Goal: Task Accomplishment & Management: Manage account settings

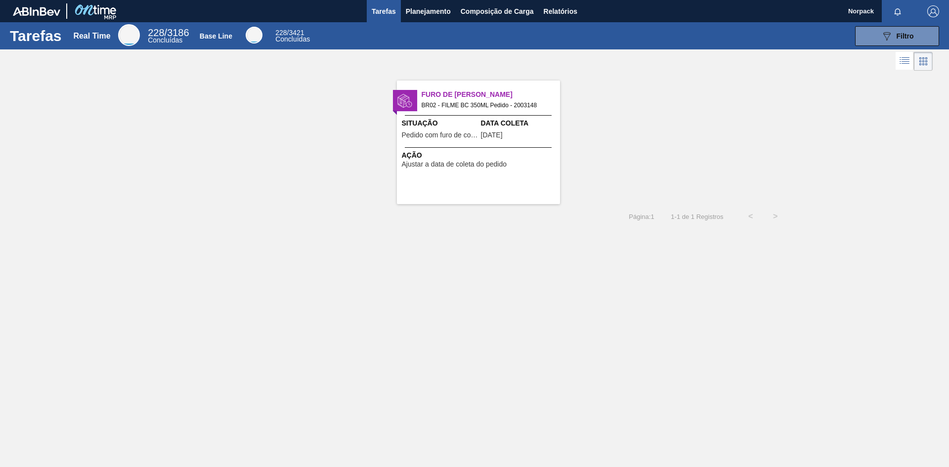
click at [455, 147] on div "Furo de Coleta BR02 - FILME BC 350ML Pedido - 2003148 Situação Pedido com furo …" at bounding box center [478, 143] width 163 height 124
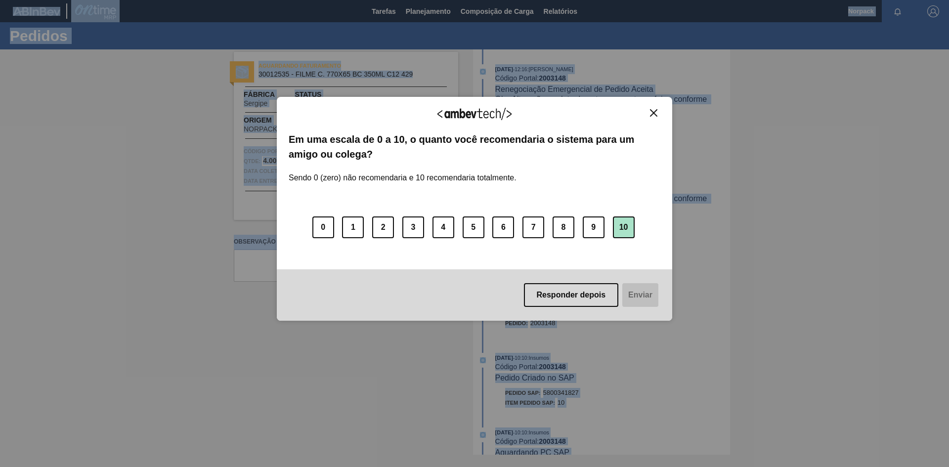
click at [617, 227] on button "10" at bounding box center [624, 228] width 22 height 22
click at [640, 291] on button "Enviar" at bounding box center [640, 295] width 38 height 24
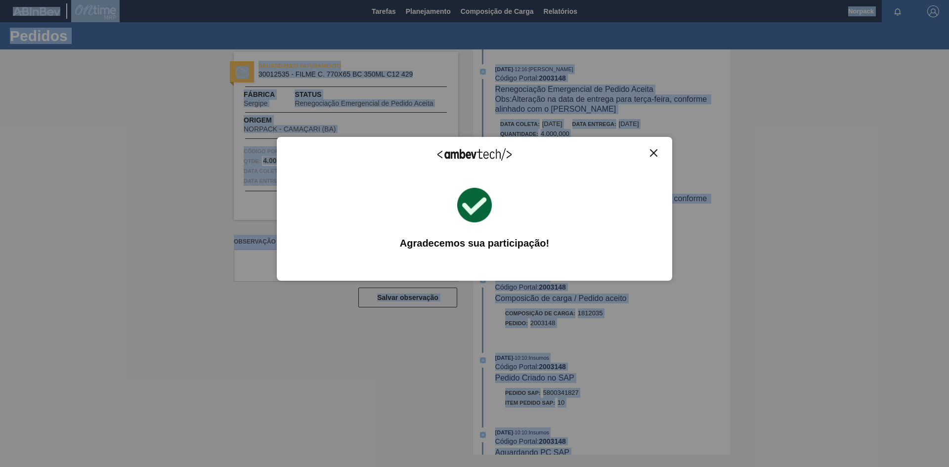
click at [650, 157] on button "Close" at bounding box center [653, 153] width 13 height 8
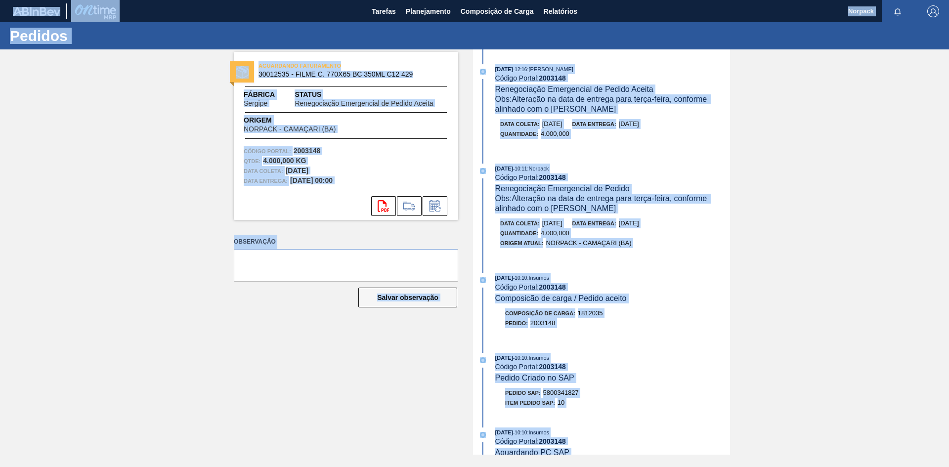
click at [366, 247] on label "Observação" at bounding box center [346, 242] width 225 height 14
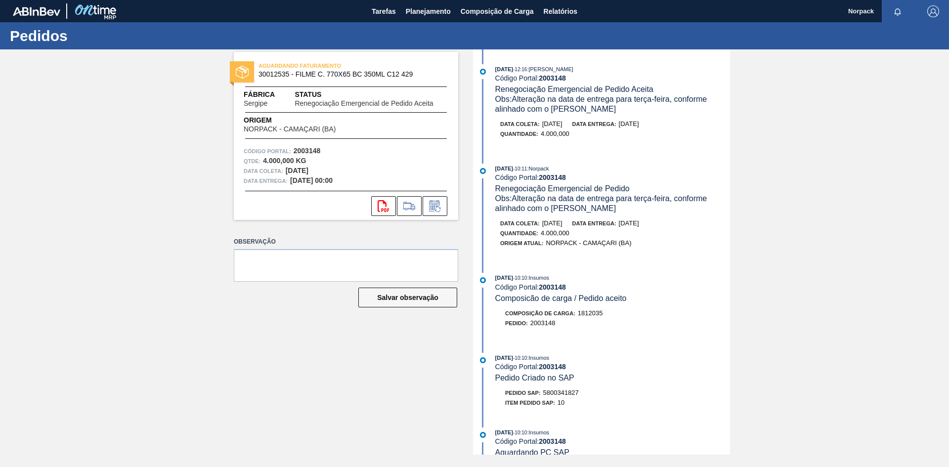
click at [366, 247] on label "Observação" at bounding box center [346, 242] width 225 height 14
click at [436, 210] on icon at bounding box center [437, 209] width 5 height 5
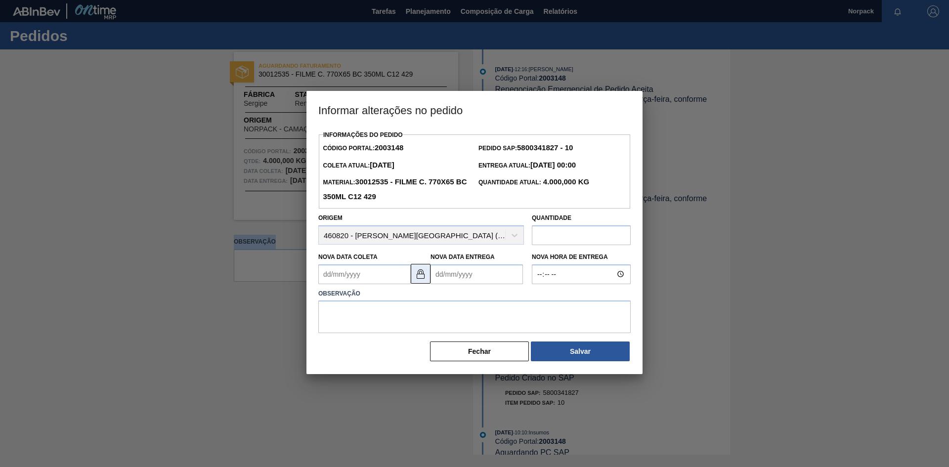
click at [421, 277] on img at bounding box center [421, 274] width 12 height 12
click at [346, 278] on Coleta2003148 "Nova Data Coleta" at bounding box center [364, 275] width 92 height 20
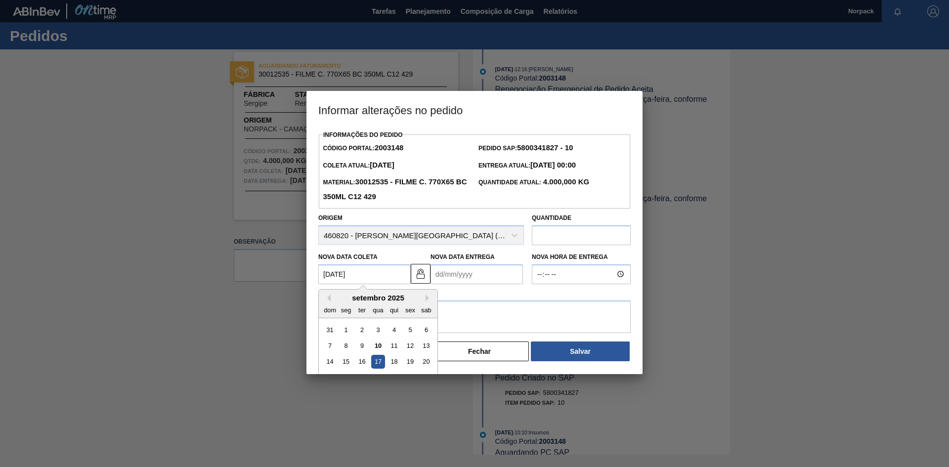
type Coleta2003148 "17/09/2025"
click at [442, 277] on Entrega2003148 "Nova Data Entrega" at bounding box center [477, 275] width 92 height 20
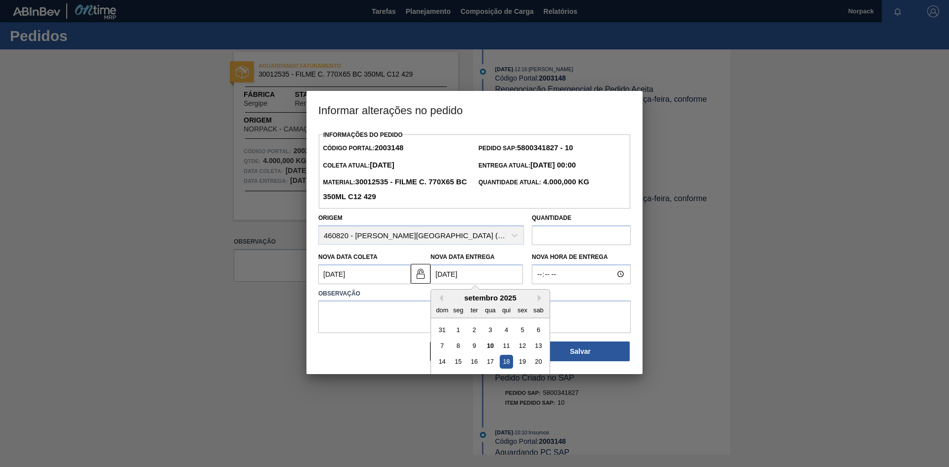
type Entrega2003148 "18/09/2025"
click at [403, 323] on textarea at bounding box center [474, 317] width 313 height 33
click at [338, 312] on textarea at bounding box center [474, 317] width 313 height 33
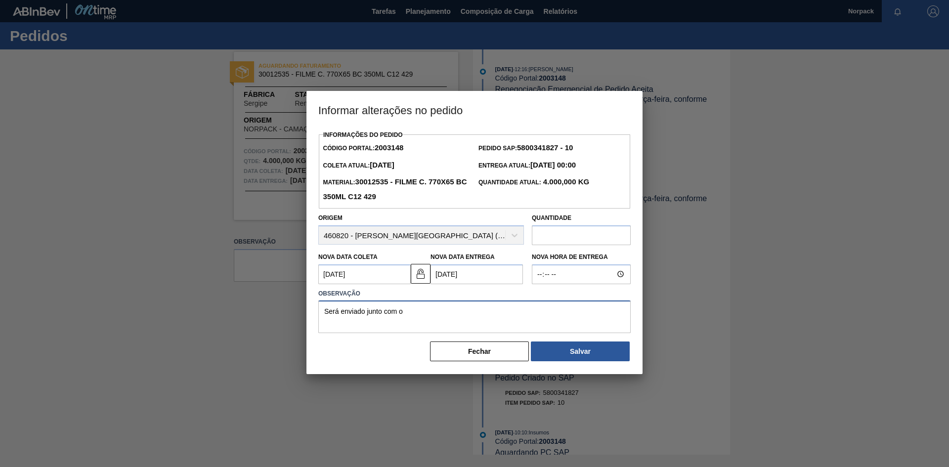
paste textarea "FILME CERV BRAHMA CHOPP 15LT 269ML 429 800X0,065"
paste textarea "Código Portal: 2012807"
drag, startPoint x: 602, startPoint y: 313, endPoint x: 343, endPoint y: 327, distance: 259.5
click at [343, 327] on textarea "Será enviado junto com o FILME CERV BRAHMA CHOPP 15LT 269ML 429 800X0,065, Códi…" at bounding box center [474, 317] width 313 height 33
click at [405, 312] on textarea "Será enviado junto com o FILME CERV BRAHMA CHOPP 15LT 269ML 429 800X0,065, Card…" at bounding box center [474, 317] width 313 height 33
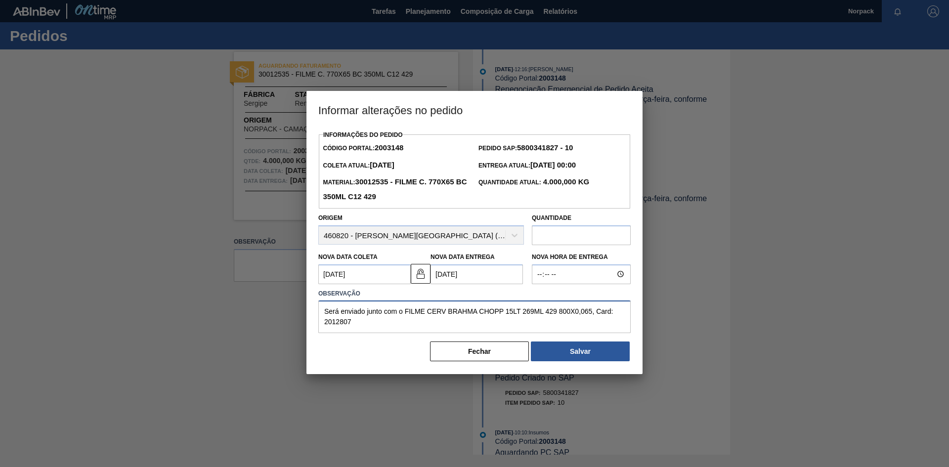
click at [405, 312] on textarea "Será enviado junto com o FILME CERV BRAHMA CHOPP 15LT 269ML 429 800X0,065, Card…" at bounding box center [474, 317] width 313 height 33
click at [405, 313] on textarea "Será enviado junto com o FILME CERV BRAHMA CHOPP 15LT 269ML 429 800X0,065, Card…" at bounding box center [474, 317] width 313 height 33
click at [434, 314] on textarea "Será enviado junto com o FILME CERV BRAHMA CHOPP 15LT 269ML 429 800X0,065, Card…" at bounding box center [474, 317] width 313 height 33
click at [514, 311] on textarea "Será enviado junto com o FILME CERV BRAHMA CHOPP 15LT 269ML 429 800X0,065, Card…" at bounding box center [474, 317] width 313 height 33
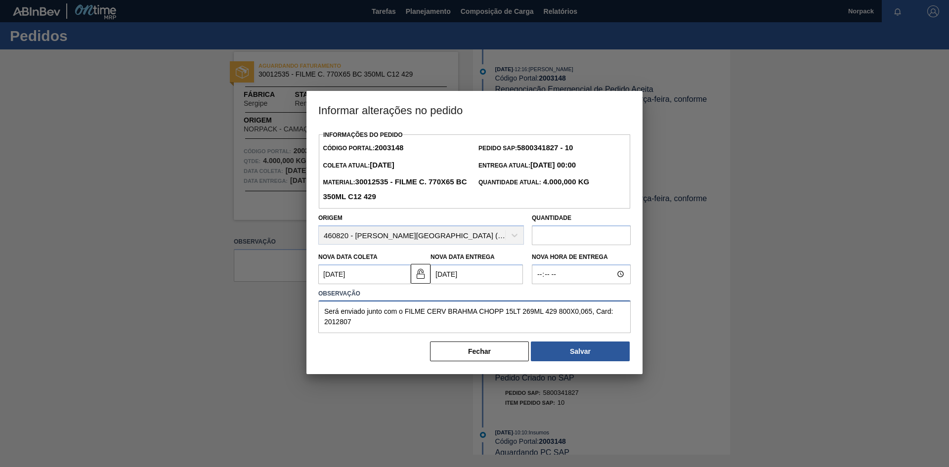
drag, startPoint x: 559, startPoint y: 312, endPoint x: 592, endPoint y: 312, distance: 32.6
click at [592, 312] on textarea "Será enviado junto com o FILME CERV BRAHMA CHOPP 15LT 269ML 429 800X0,065, Card…" at bounding box center [474, 317] width 313 height 33
type textarea "Será enviado junto com o FILME CERV BRAHMA CHOPP 15LT 269ML 429, Card: 2012807"
click at [581, 355] on button "Salvar" at bounding box center [580, 352] width 99 height 20
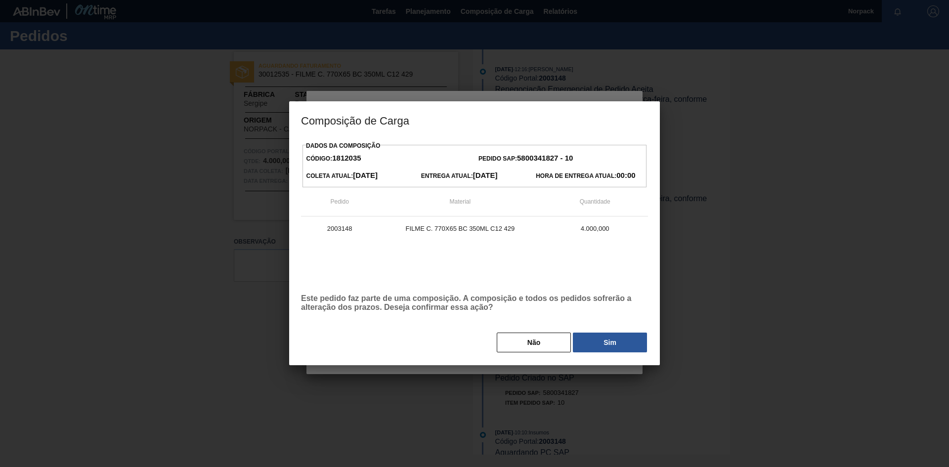
click at [595, 340] on button "Sim" at bounding box center [610, 343] width 74 height 20
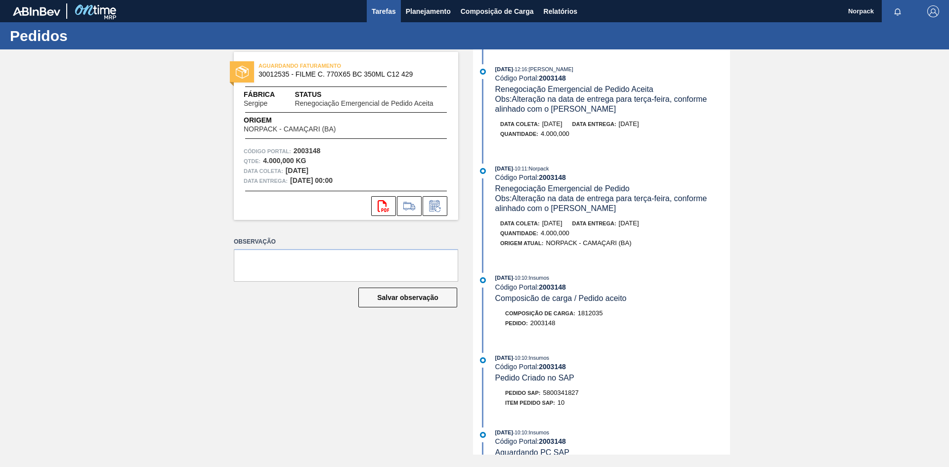
click at [384, 13] on span "Tarefas" at bounding box center [384, 11] width 24 height 12
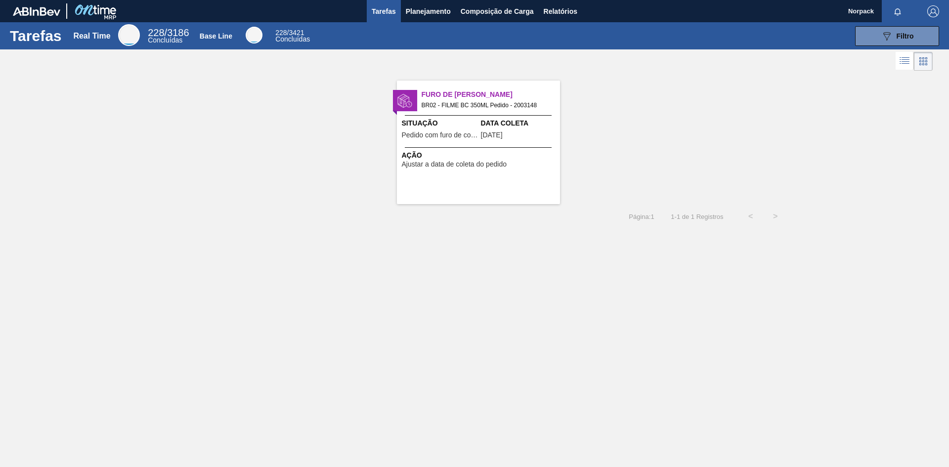
click at [454, 137] on span "Pedido com furo de coleta" at bounding box center [440, 135] width 77 height 7
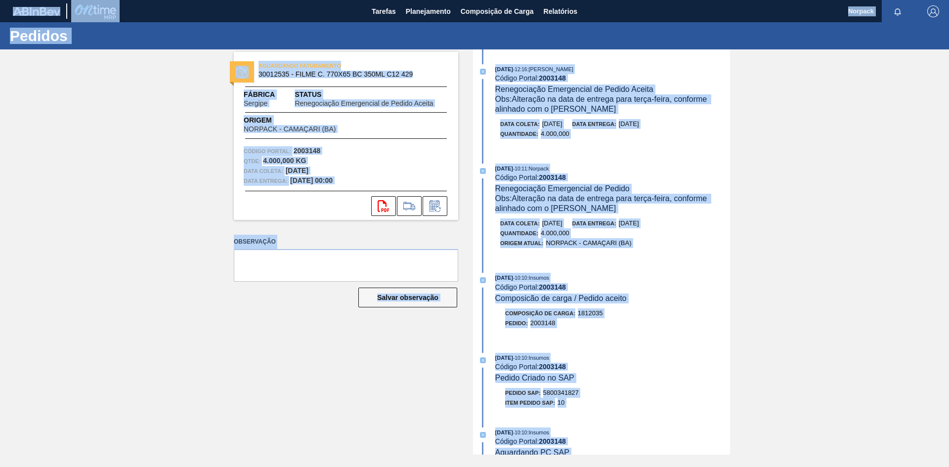
click at [650, 266] on div "07/08/2025 - 12:16 : TOMAS SIMOES SILVA Código Portal: 2003148 Renegociação Eme…" at bounding box center [603, 252] width 255 height 406
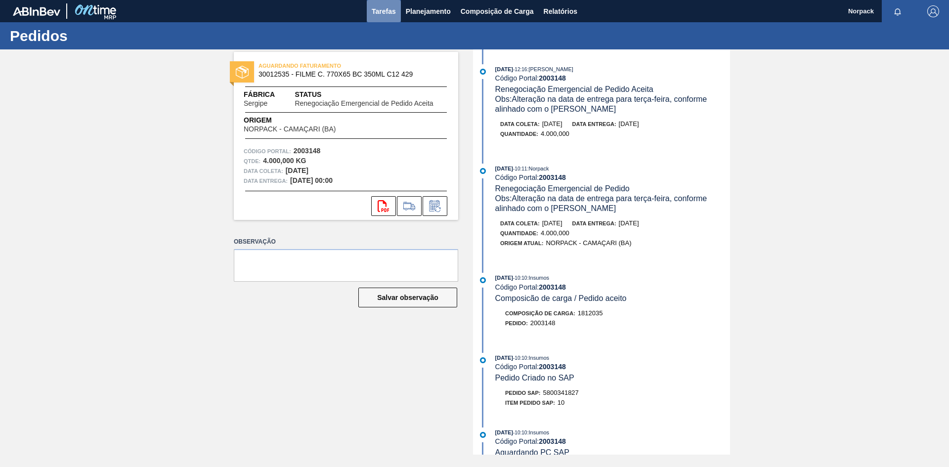
click at [386, 2] on button "Tarefas" at bounding box center [384, 11] width 34 height 22
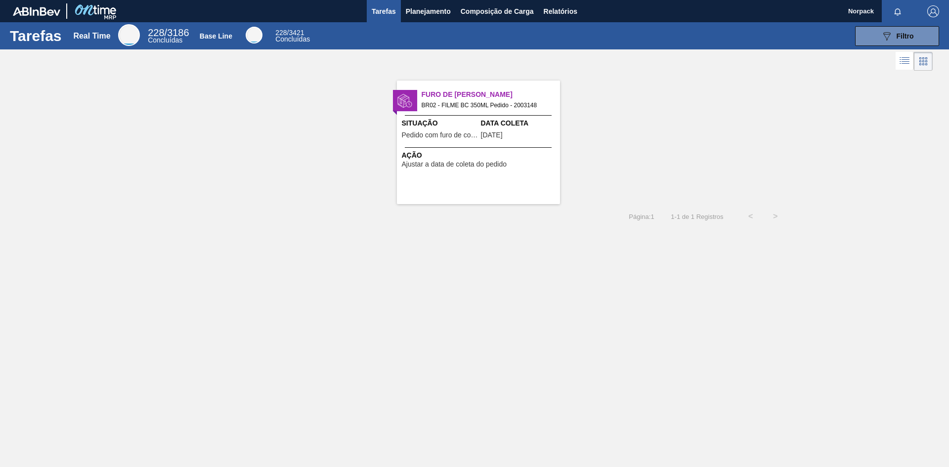
click at [490, 146] on div "Furo de Coleta BR02 - FILME BC 350ML Pedido - 2003148 Situação Pedido com furo …" at bounding box center [478, 143] width 163 height 124
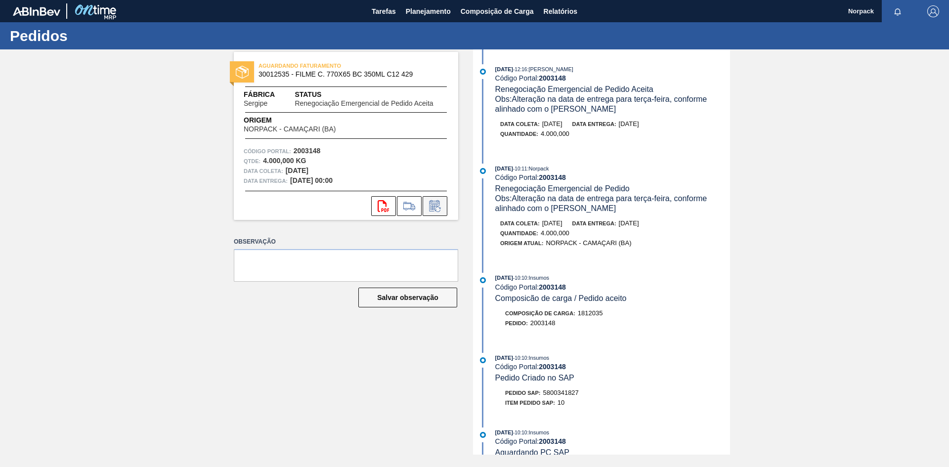
click at [438, 208] on icon at bounding box center [435, 206] width 16 height 12
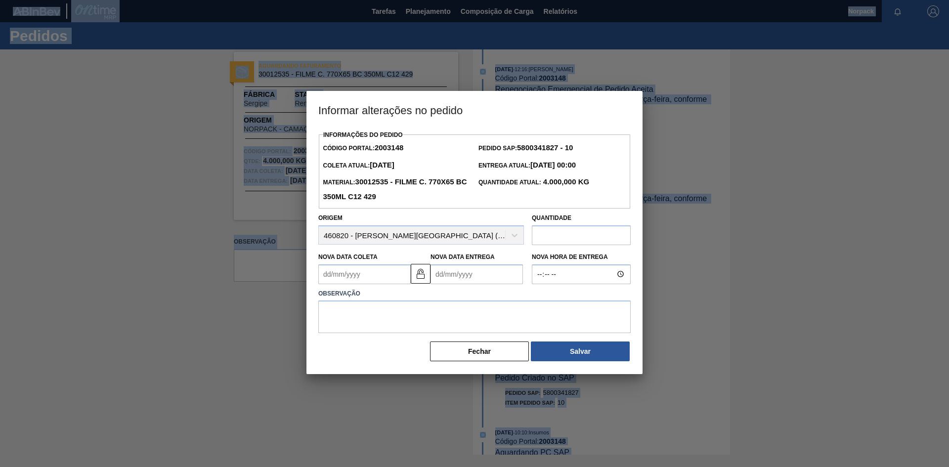
click at [394, 278] on Coleta2003148 "Nova Data Coleta" at bounding box center [364, 275] width 92 height 20
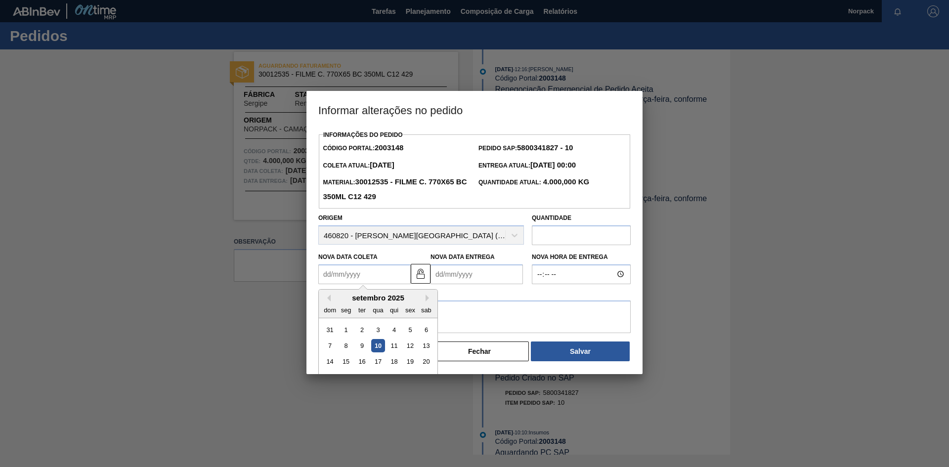
type Coleta2003148 "[DATE]"
click at [472, 275] on Entrega2003148 "Nova Data Entrega" at bounding box center [477, 275] width 92 height 20
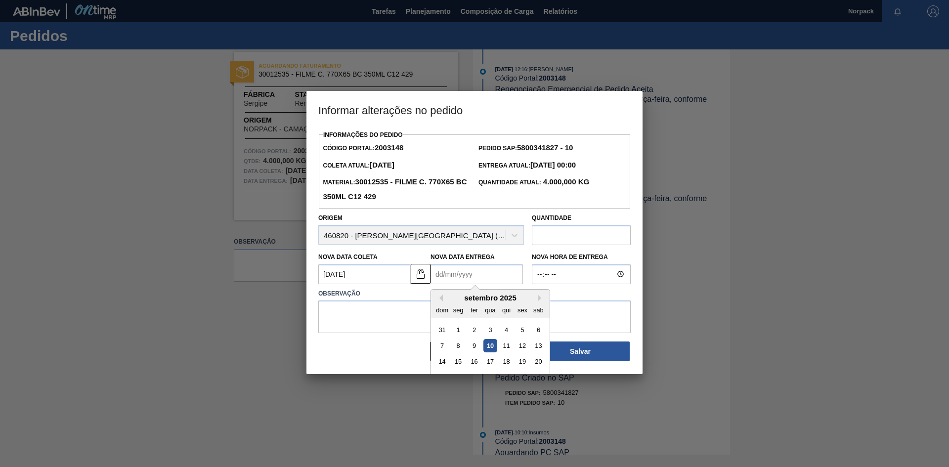
type Entrega2003148 "[DATE]"
click at [379, 324] on textarea at bounding box center [474, 317] width 313 height 33
paste textarea "Código Portal: 2012807"
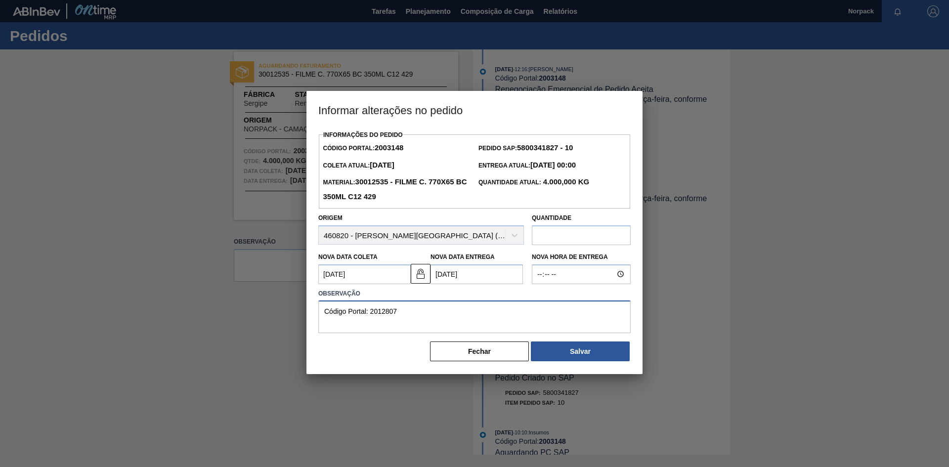
click at [322, 313] on textarea "Código Portal: 2012807" at bounding box center [474, 317] width 313 height 33
paste textarea "FILME CERV BRAHMA CHOPP 15LT 269ML 429"
click at [546, 314] on textarea "FILME CERV BRAHMA CHOPP 15LT 269ML 429, Card: 2012807" at bounding box center [474, 317] width 313 height 33
click at [324, 312] on textarea "FILME CERV BRAHMA CHOPP 15LT 269ML 429, Card: 2012807" at bounding box center [474, 317] width 313 height 33
type textarea "Será entregue junto com o FILME CERV BRAHMA CHOPP 15LT 269ML 429, Card: 2012807"
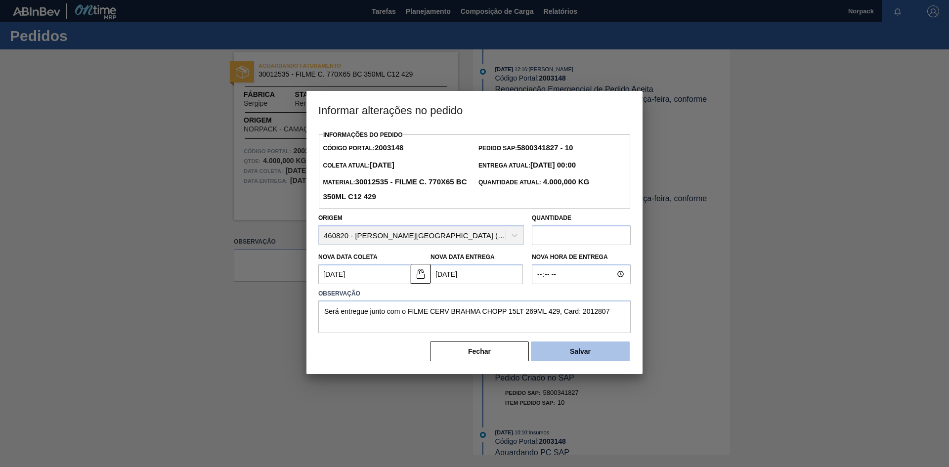
click at [578, 352] on button "Salvar" at bounding box center [580, 352] width 99 height 20
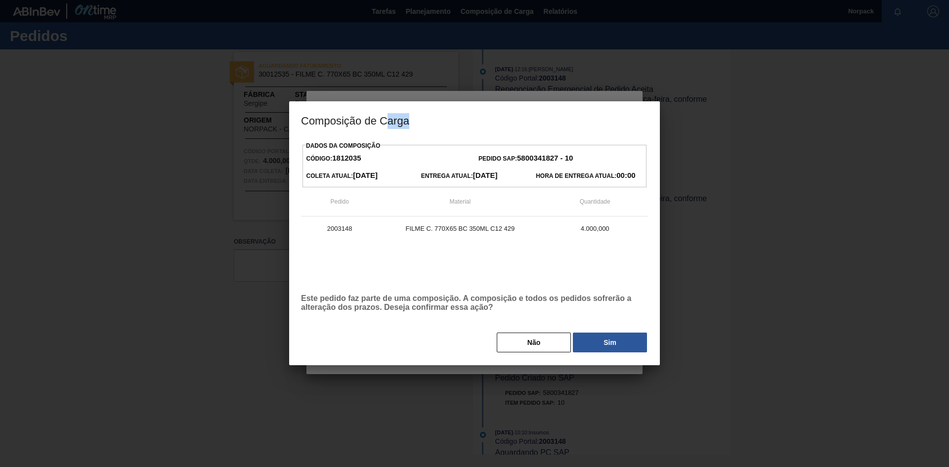
drag, startPoint x: 387, startPoint y: 113, endPoint x: 462, endPoint y: 120, distance: 75.0
click at [462, 120] on h3 "Composição de Carga" at bounding box center [474, 120] width 371 height 38
click at [618, 343] on button "Sim" at bounding box center [610, 343] width 74 height 20
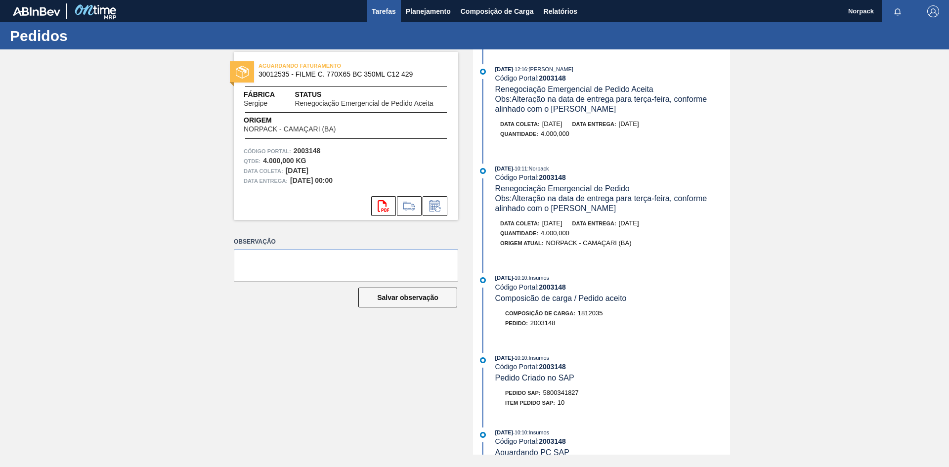
click at [377, 10] on span "Tarefas" at bounding box center [384, 11] width 24 height 12
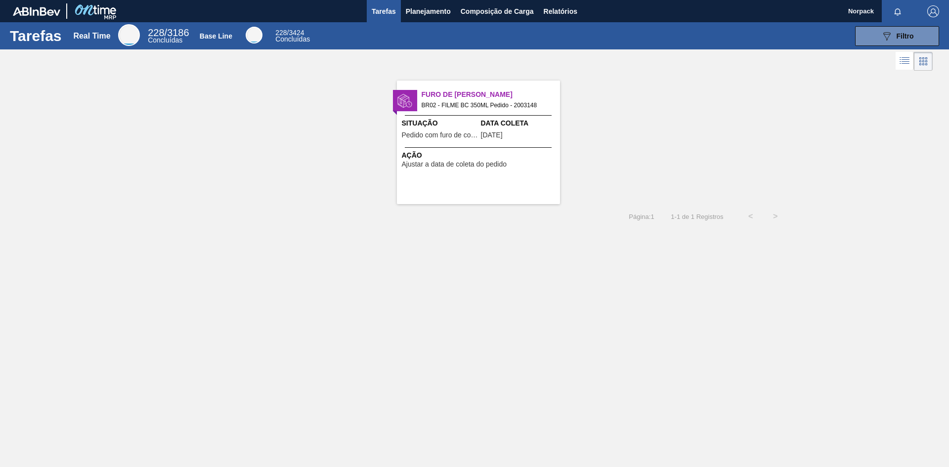
click at [481, 152] on span "Ação" at bounding box center [480, 155] width 156 height 10
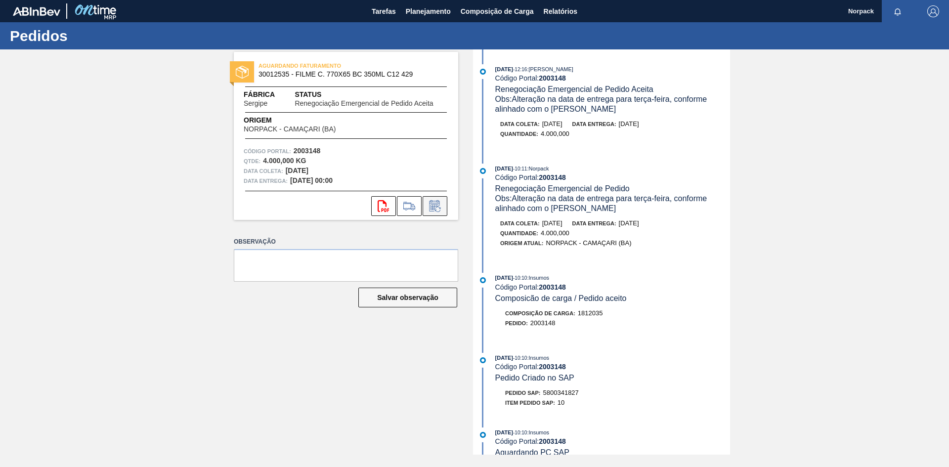
click at [437, 206] on icon at bounding box center [434, 207] width 7 height 6
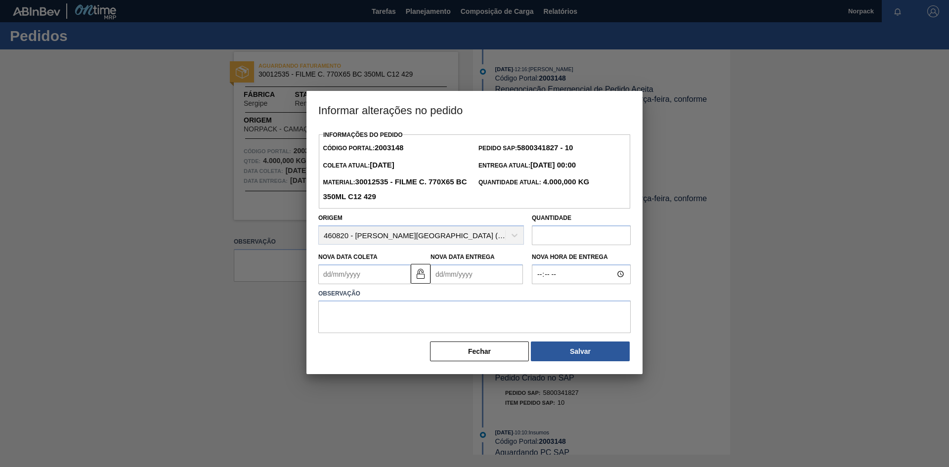
click at [387, 275] on Coleta2003148 "Nova Data Coleta" at bounding box center [364, 275] width 92 height 20
type Coleta2003148 "[DATE]"
click at [450, 283] on Entrega2003148 "Nova Data Entrega" at bounding box center [477, 275] width 92 height 20
type Entrega2003148 "[DATE]"
click at [591, 355] on button "Salvar" at bounding box center [580, 352] width 99 height 20
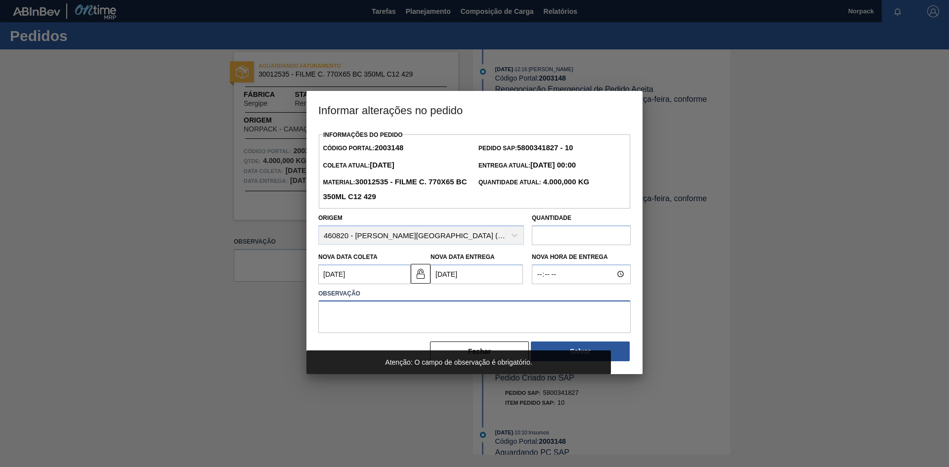
click at [478, 317] on textarea at bounding box center [474, 317] width 313 height 33
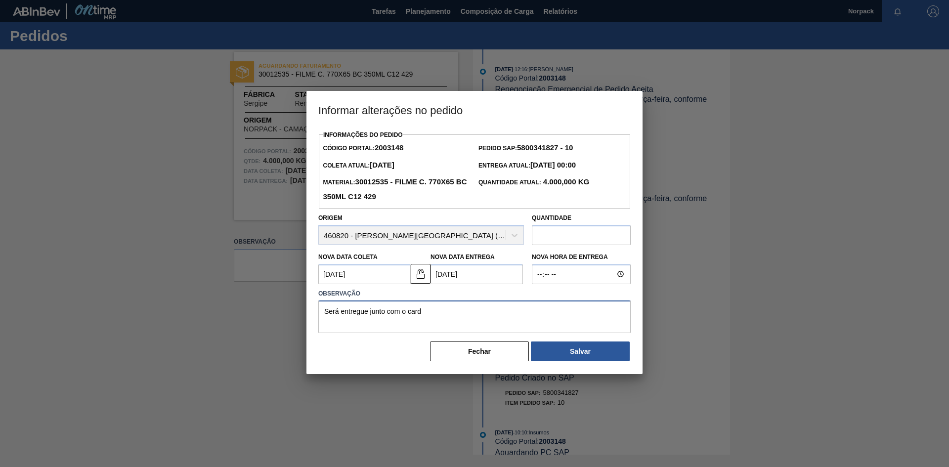
paste textarea "2012807"
type textarea "Será entregue junto com o card 2012807"
click at [566, 352] on button "Salvar" at bounding box center [580, 352] width 99 height 20
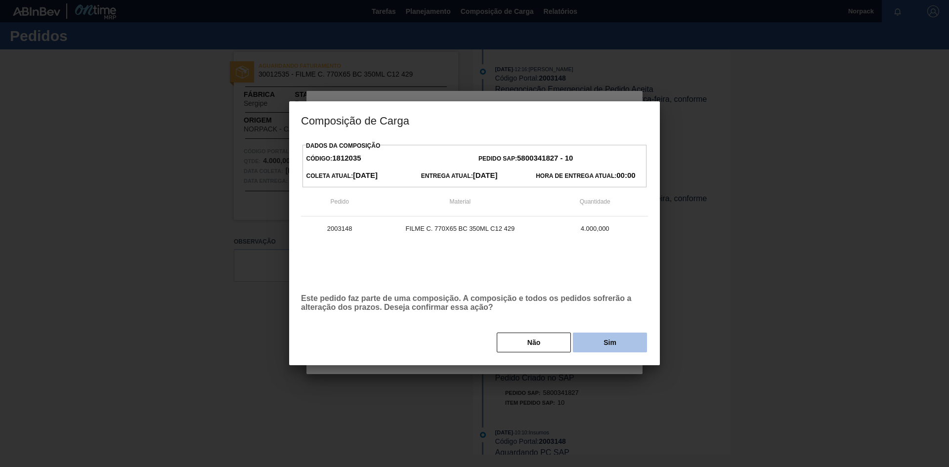
click at [593, 340] on button "Sim" at bounding box center [610, 343] width 74 height 20
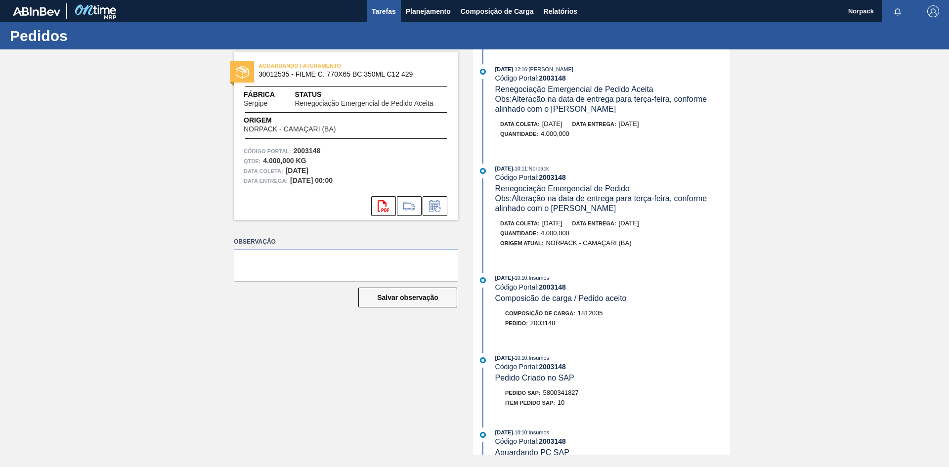
click at [380, 10] on span "Tarefas" at bounding box center [384, 11] width 24 height 12
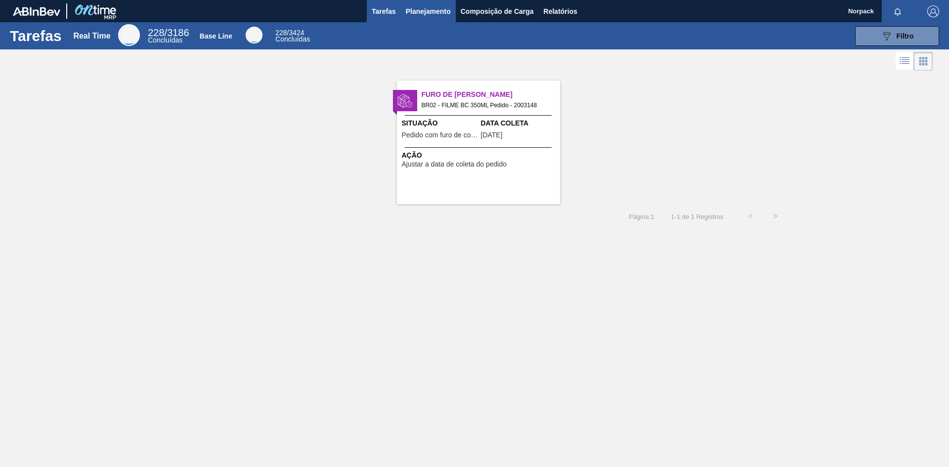
click at [421, 11] on span "Planejamento" at bounding box center [428, 11] width 45 height 12
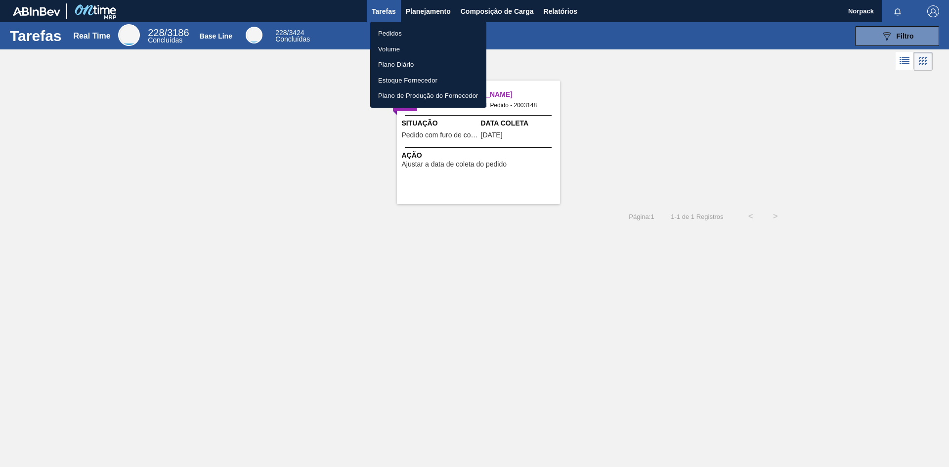
click at [390, 31] on li "Pedidos" at bounding box center [428, 34] width 116 height 16
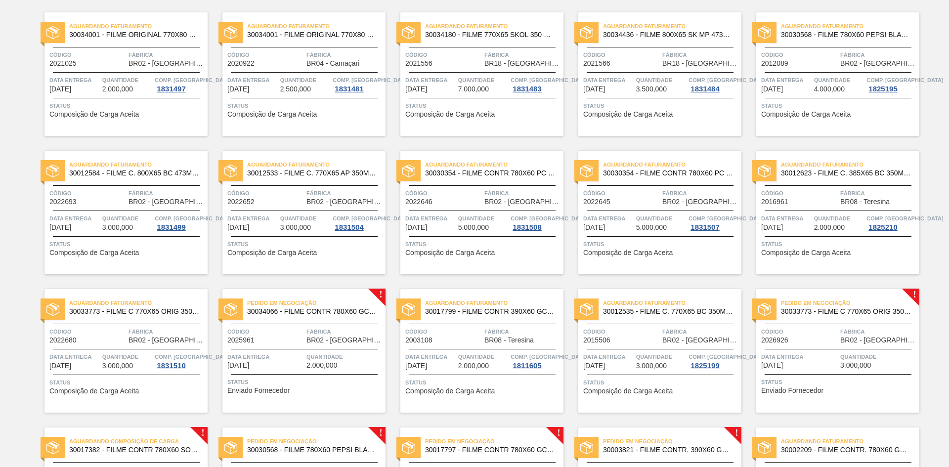
scroll to position [473, 0]
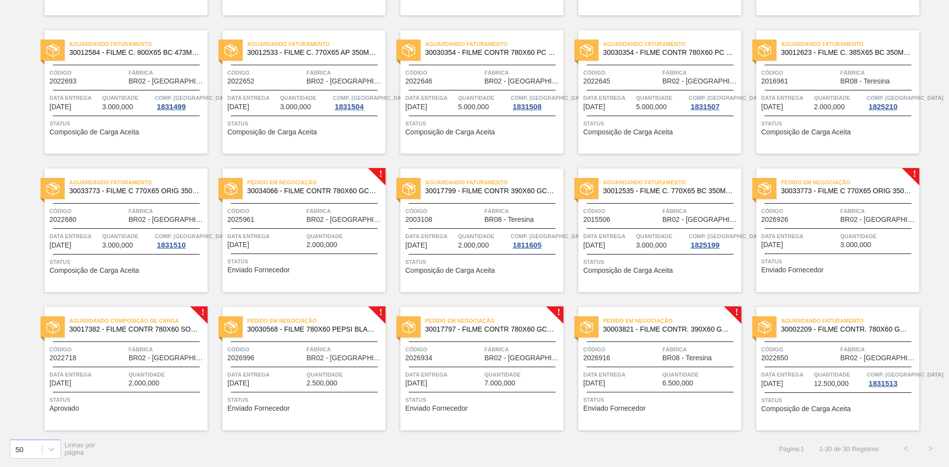
click at [314, 218] on span "BR02 - [GEOGRAPHIC_DATA]" at bounding box center [345, 219] width 77 height 7
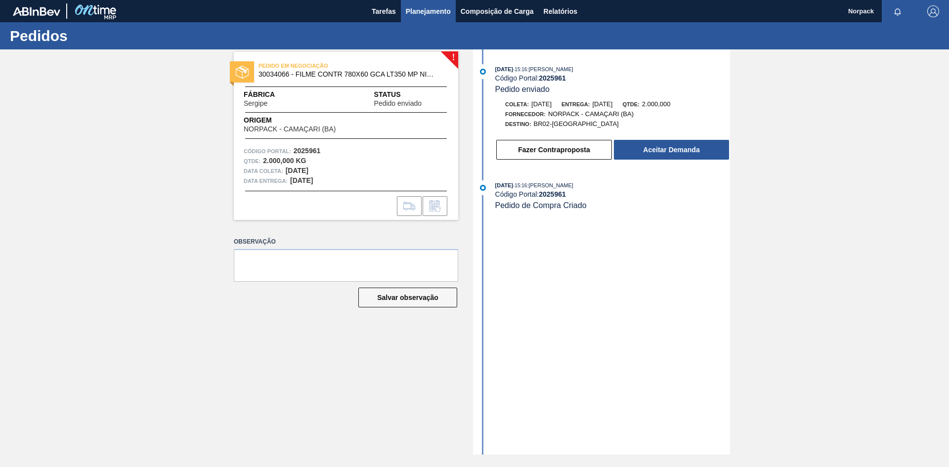
click at [422, 11] on span "Planejamento" at bounding box center [428, 11] width 45 height 12
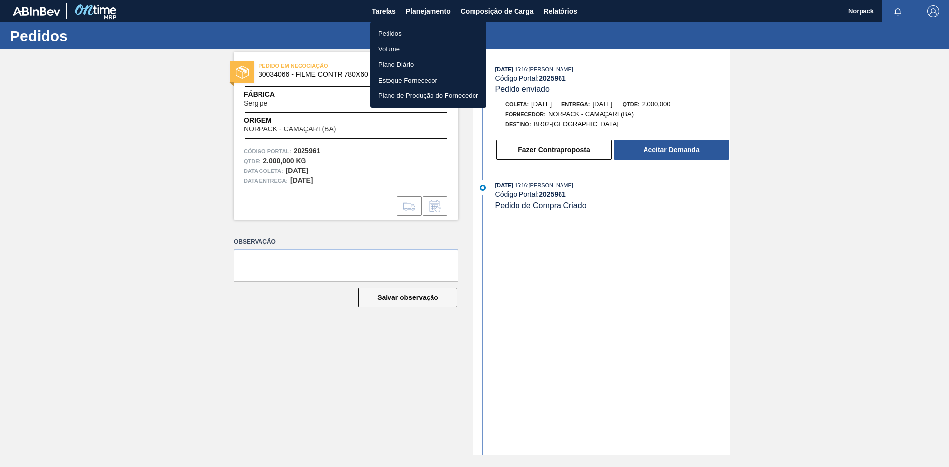
click at [391, 31] on li "Pedidos" at bounding box center [428, 34] width 116 height 16
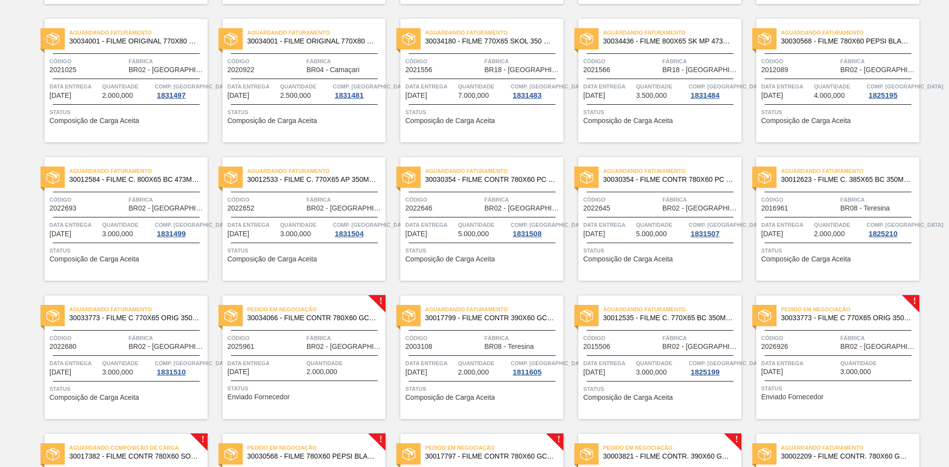
scroll to position [473, 0]
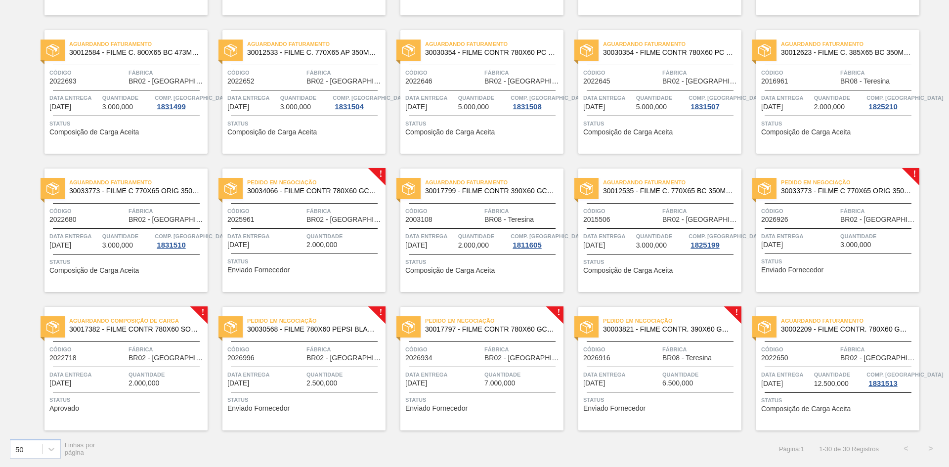
click at [328, 249] on div "Pedido em Negociação 30034066 - FILME CONTR 780X60 GCA LT350 MP NIV24 Código 20…" at bounding box center [304, 231] width 163 height 124
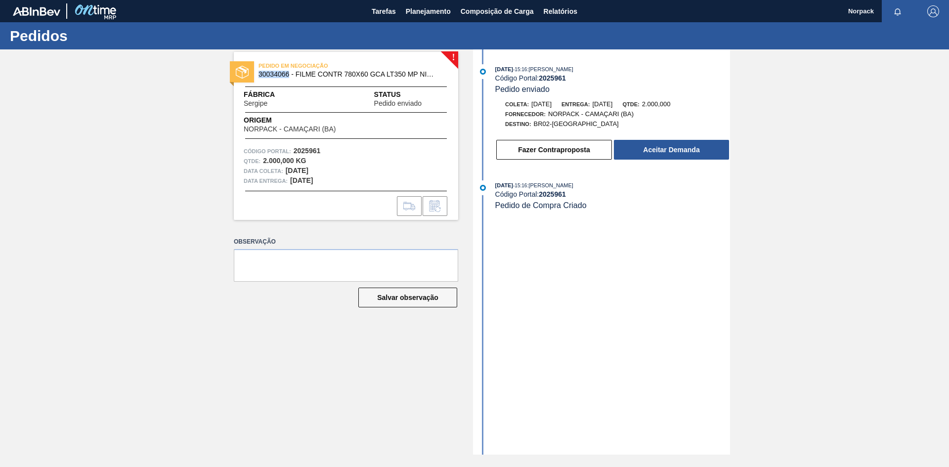
drag, startPoint x: 259, startPoint y: 75, endPoint x: 289, endPoint y: 75, distance: 30.2
click at [289, 75] on div "PEDIDO EM NEGOCIAÇÃO 30034066 - FILME CONTR 780X60 GCA LT350 MP NIV24" at bounding box center [346, 70] width 225 height 22
copy span "30034066"
click at [309, 107] on div "Fábrica Sergipe Status Pedido enviado" at bounding box center [346, 99] width 225 height 18
drag, startPoint x: 294, startPoint y: 152, endPoint x: 325, endPoint y: 152, distance: 31.2
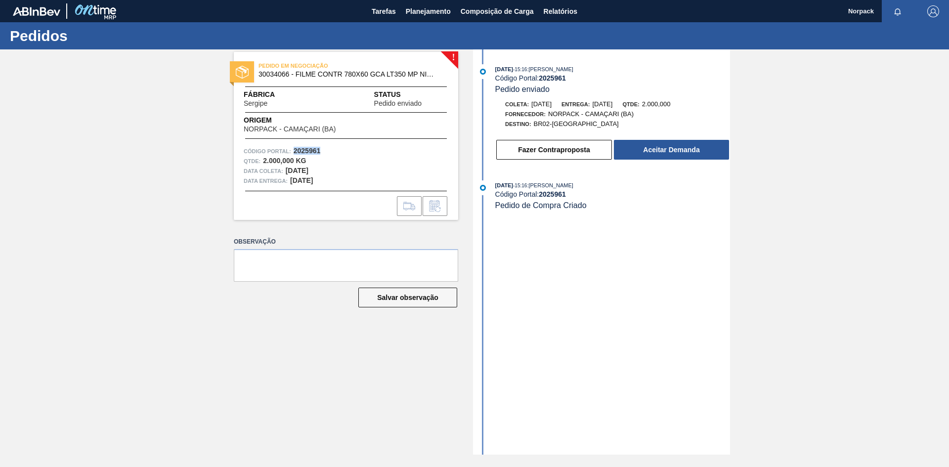
click at [325, 152] on div "Código Portal: 2025961" at bounding box center [346, 151] width 205 height 10
copy strong "2025961"
click at [647, 147] on button "Aceitar Demanda" at bounding box center [671, 150] width 115 height 20
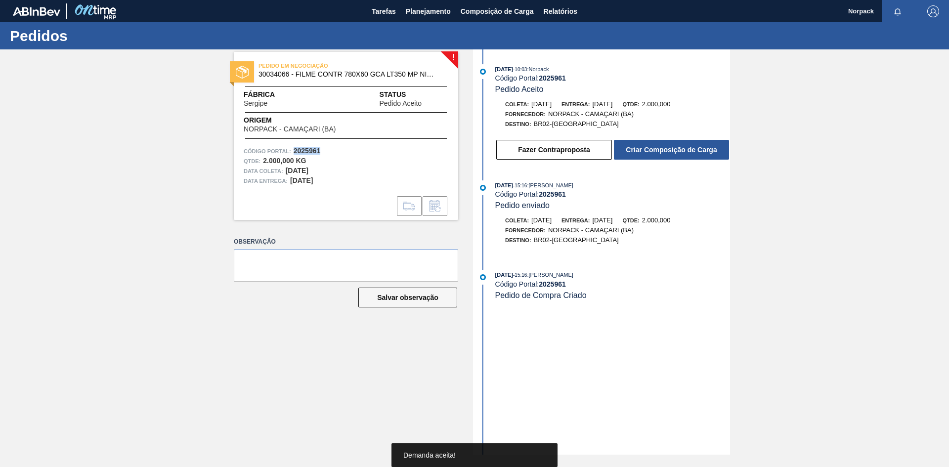
click at [660, 153] on button "Criar Composição de Carga" at bounding box center [671, 150] width 115 height 20
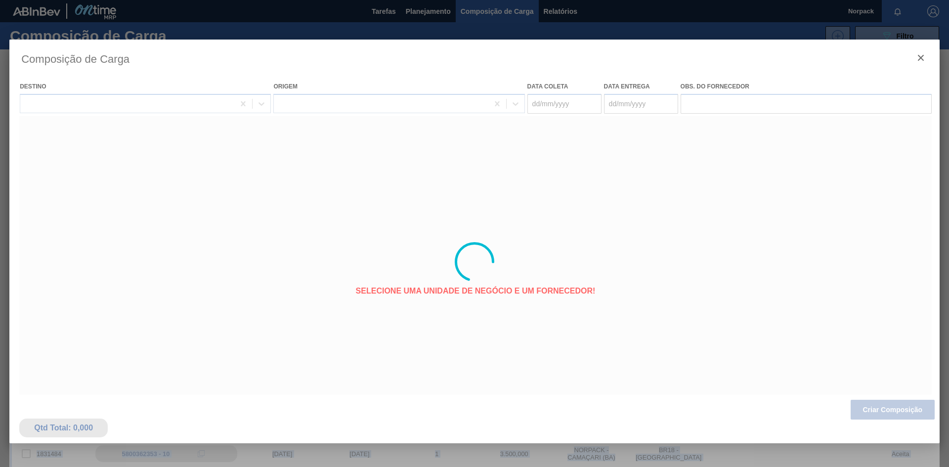
type coleta "[DATE]"
type entrega "[DATE]"
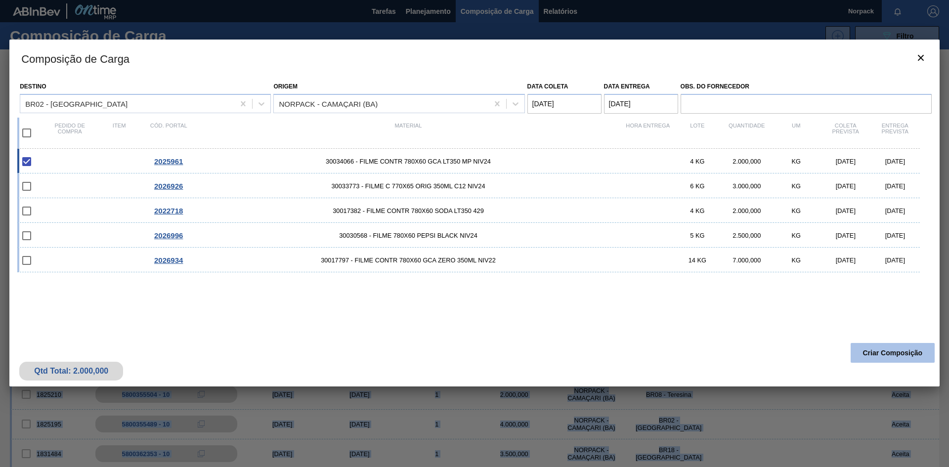
click at [873, 352] on button "Criar Composição" at bounding box center [893, 353] width 84 height 20
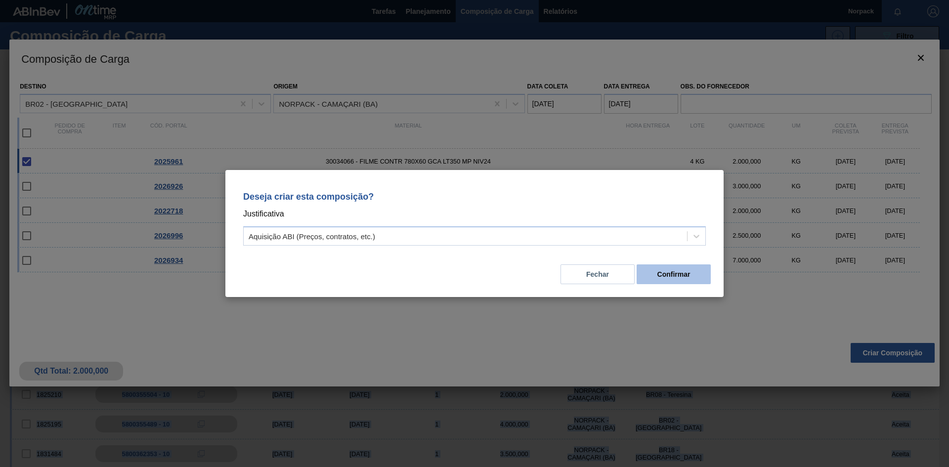
click at [675, 276] on button "Confirmar" at bounding box center [674, 275] width 74 height 20
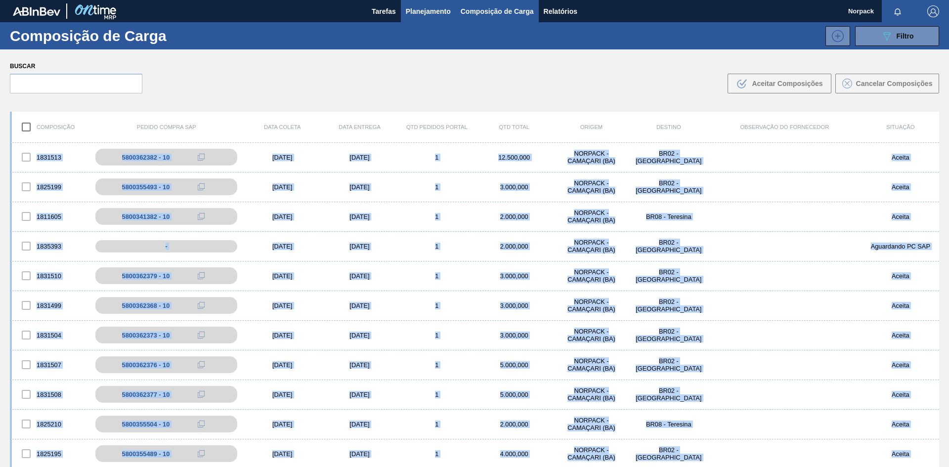
click at [422, 14] on span "Planejamento" at bounding box center [428, 11] width 45 height 12
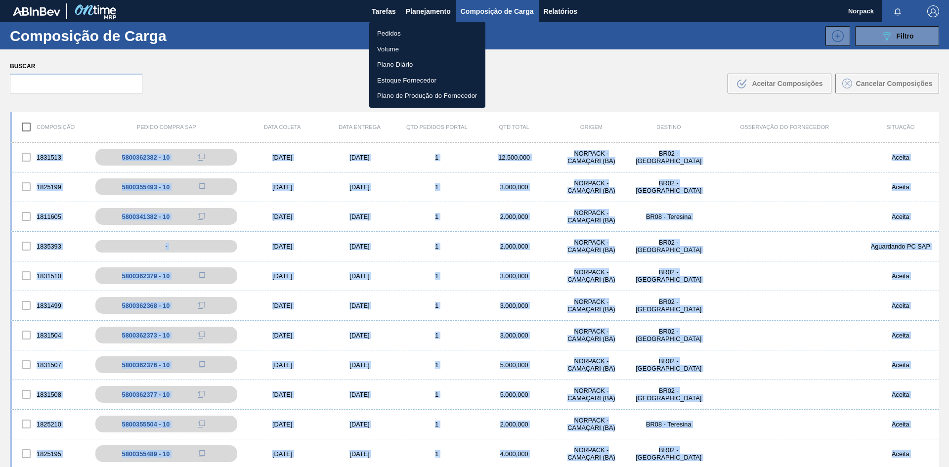
click at [399, 28] on li "Pedidos" at bounding box center [427, 34] width 116 height 16
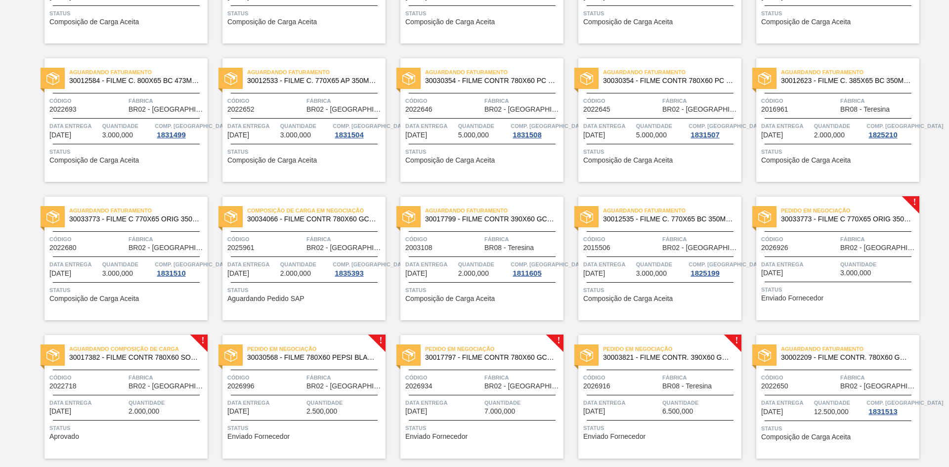
scroll to position [473, 0]
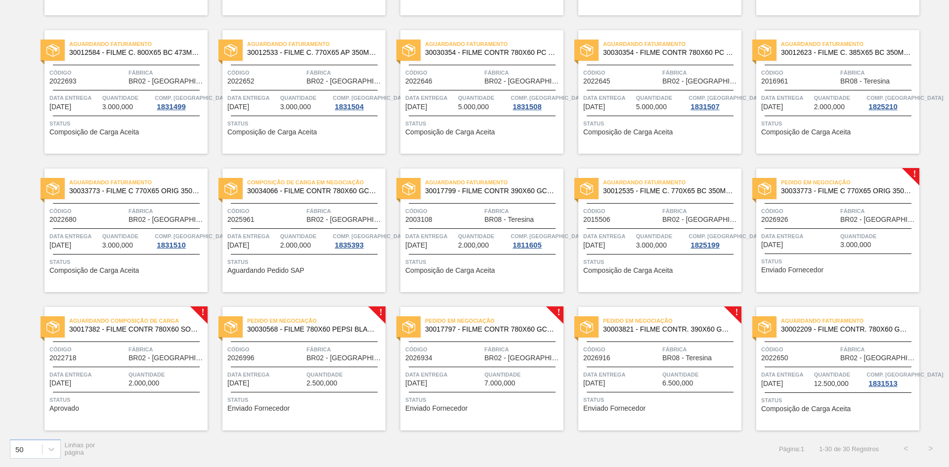
click at [305, 223] on div "Código 2025961 Fábrica BR02 - Sergipe" at bounding box center [304, 214] width 163 height 17
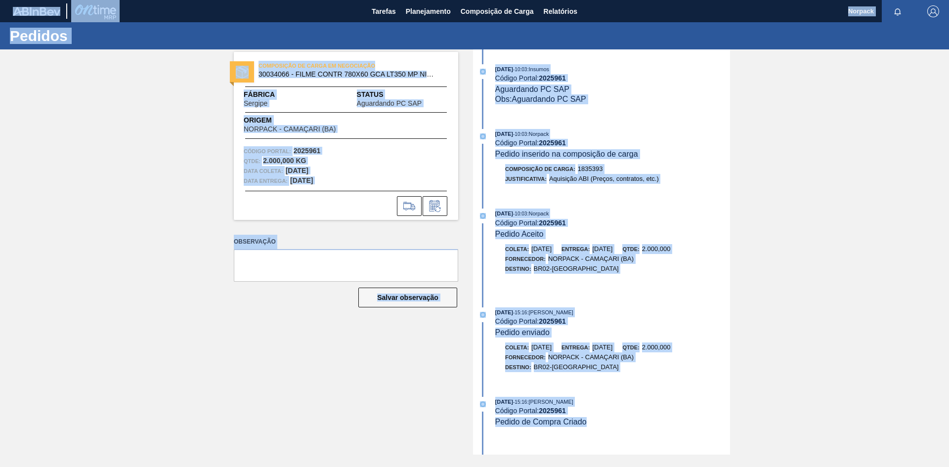
click at [645, 193] on div "10/09/2025 - 10:03 : Norpack Código Portal: 2025961 Pedido inserido na composiç…" at bounding box center [603, 161] width 255 height 65
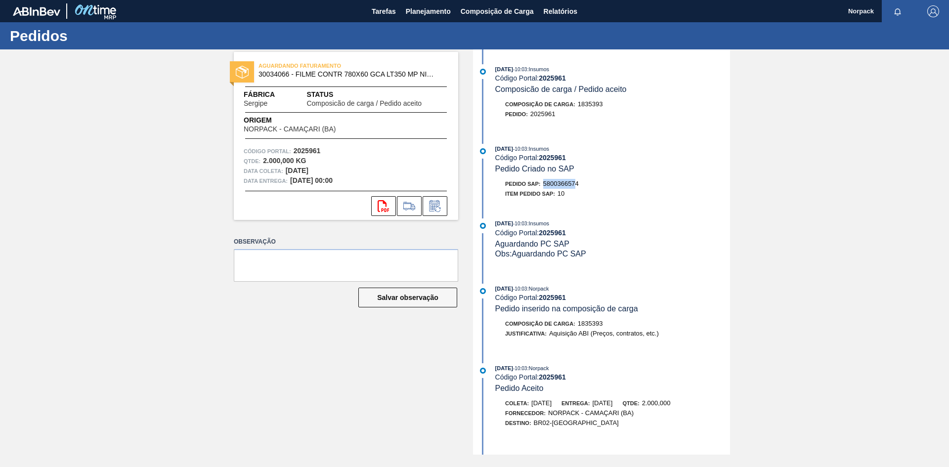
drag, startPoint x: 542, startPoint y: 183, endPoint x: 576, endPoint y: 182, distance: 34.1
click at [576, 182] on div "Pedido SAP: 5800366574" at bounding box center [542, 184] width 74 height 10
click at [578, 182] on span "5800366574" at bounding box center [561, 183] width 36 height 7
drag, startPoint x: 546, startPoint y: 184, endPoint x: 582, endPoint y: 184, distance: 35.6
click at [582, 184] on div "Pedido SAP: 5800366574" at bounding box center [613, 184] width 235 height 10
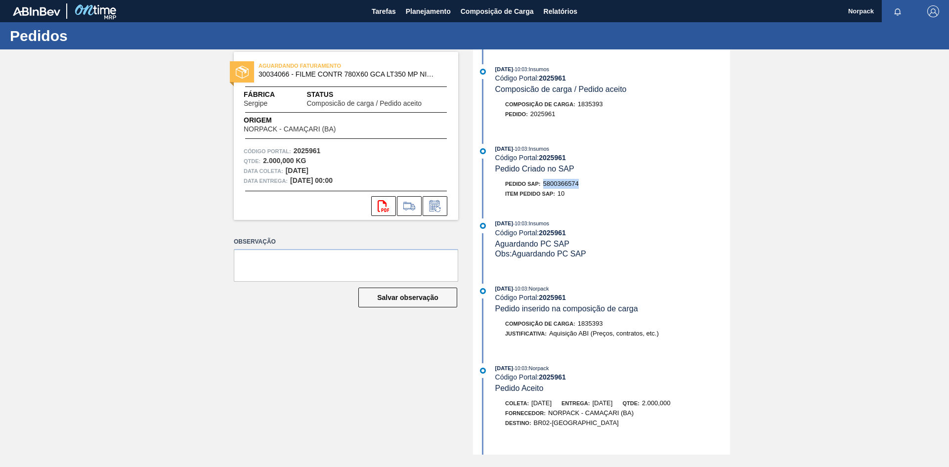
copy span "5800366574"
click at [412, 12] on span "Planejamento" at bounding box center [428, 11] width 45 height 12
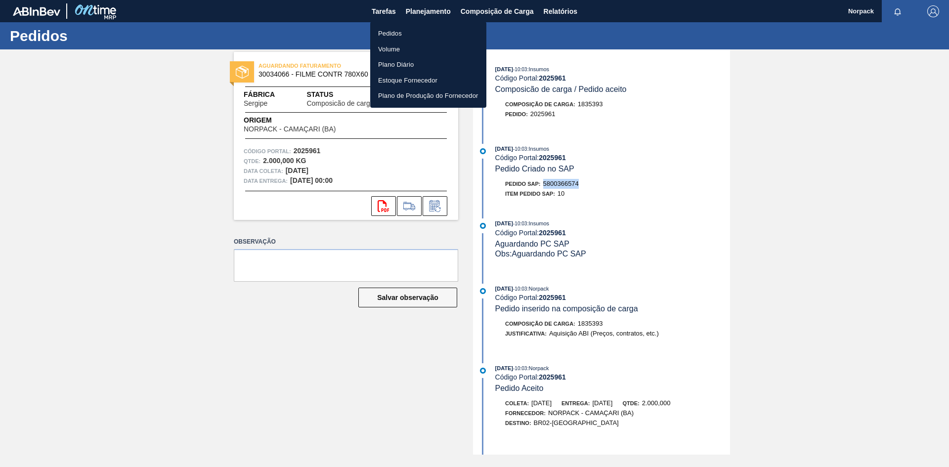
click at [403, 31] on li "Pedidos" at bounding box center [428, 34] width 116 height 16
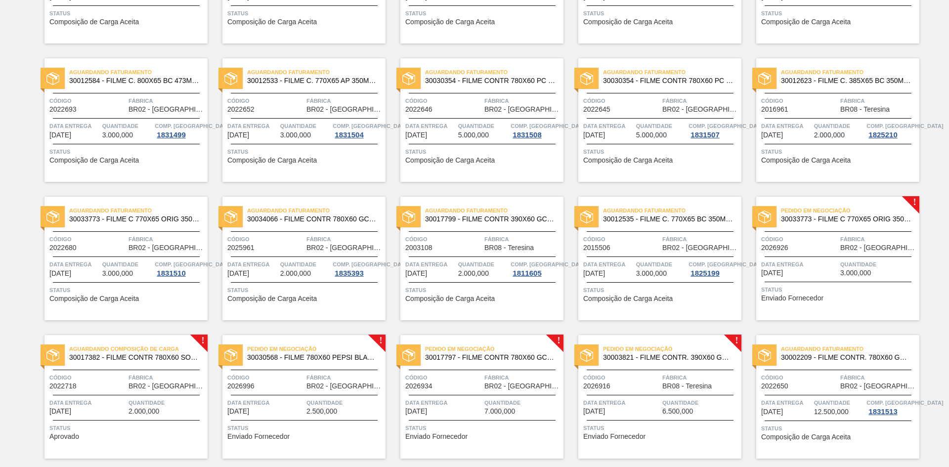
scroll to position [473, 0]
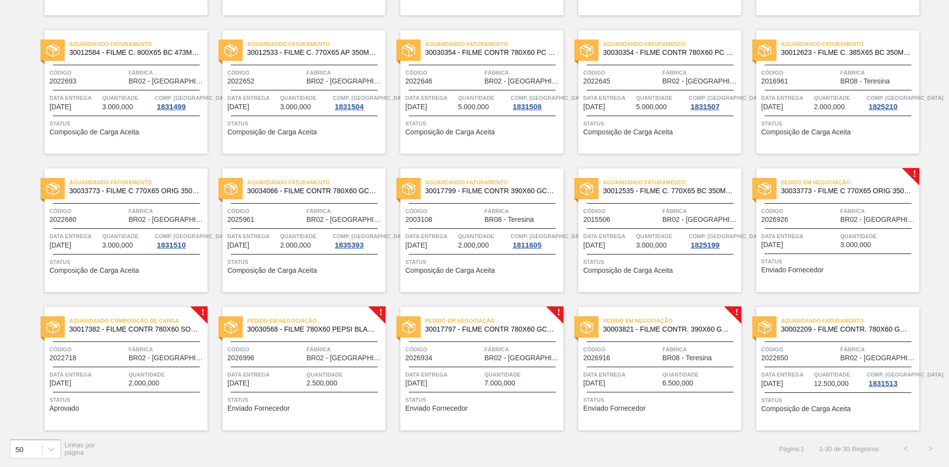
click at [851, 236] on span "Quantidade" at bounding box center [879, 236] width 77 height 10
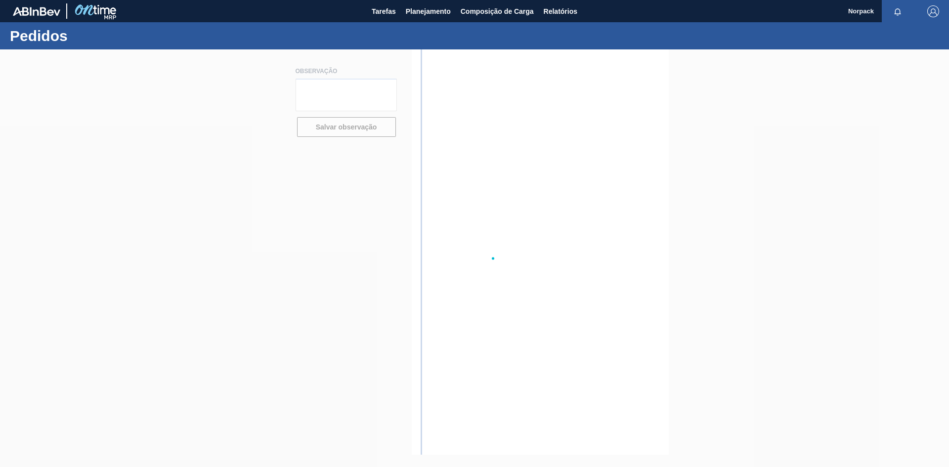
click at [851, 236] on div at bounding box center [474, 258] width 949 height 418
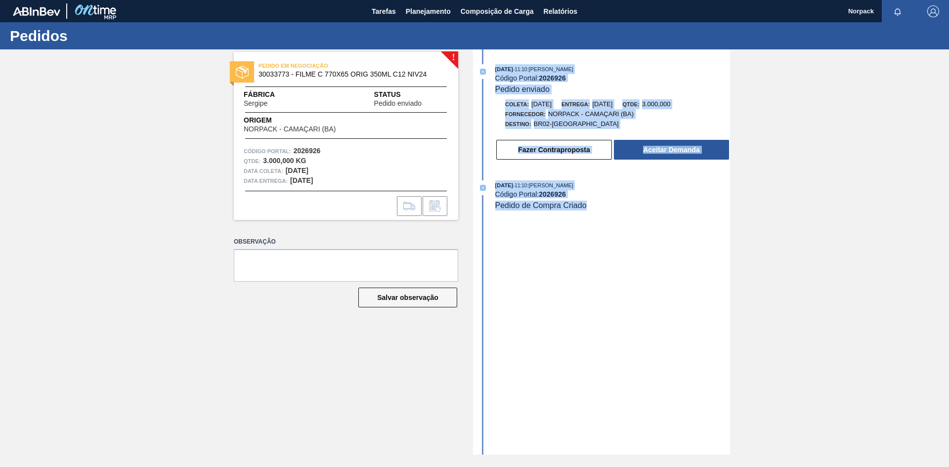
click at [552, 285] on div "09/09/2025 - 11:10 : TOMAS SIMOES SILVA Código Portal: 2026926 Pedido enviado C…" at bounding box center [603, 252] width 255 height 406
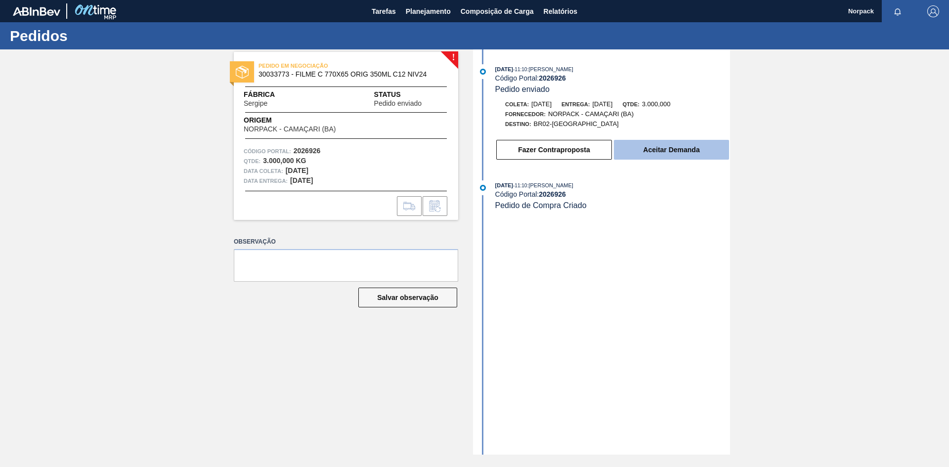
click at [659, 153] on button "Aceitar Demanda" at bounding box center [671, 150] width 115 height 20
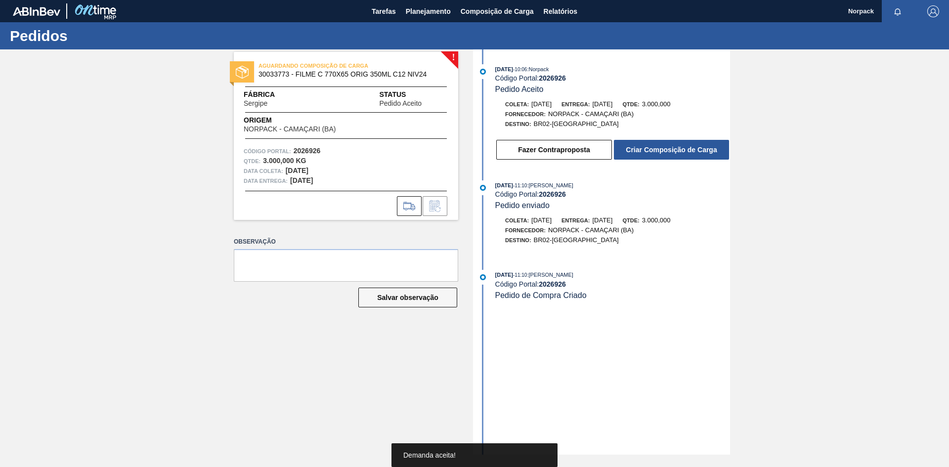
click at [659, 153] on button "Criar Composição de Carga" at bounding box center [671, 150] width 115 height 20
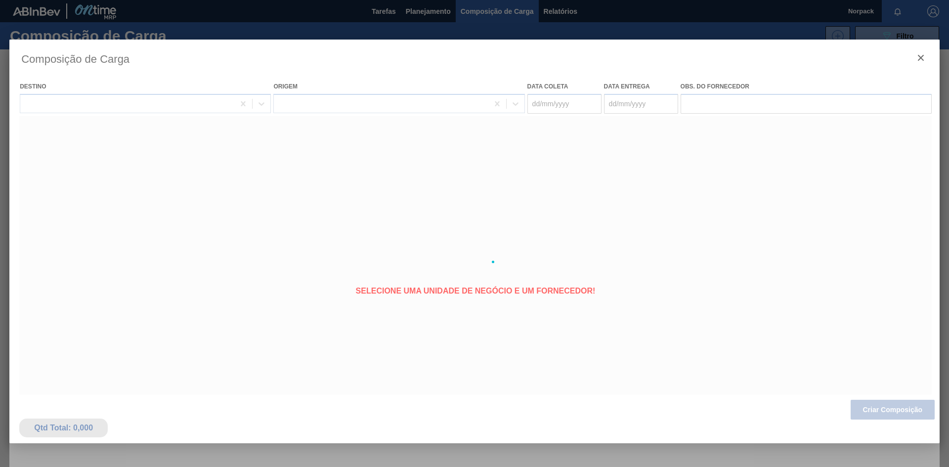
type coleta "[DATE]"
type entrega "[DATE]"
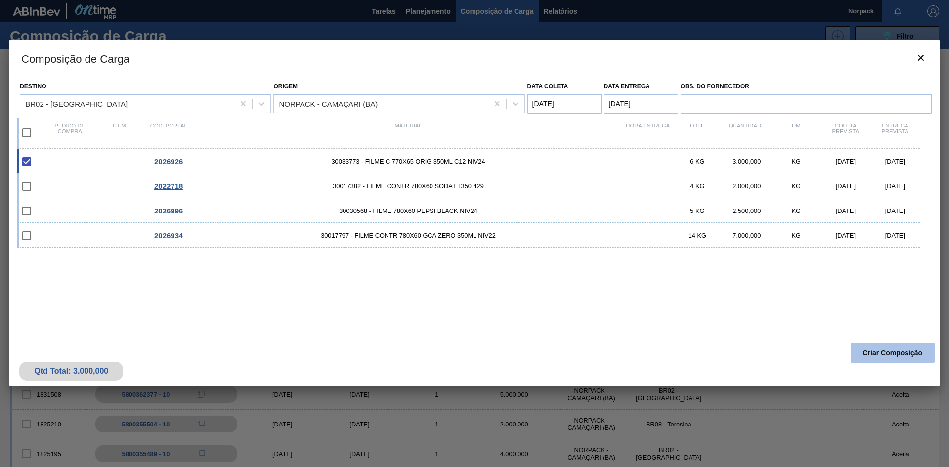
click at [875, 349] on button "Criar Composição" at bounding box center [893, 353] width 84 height 20
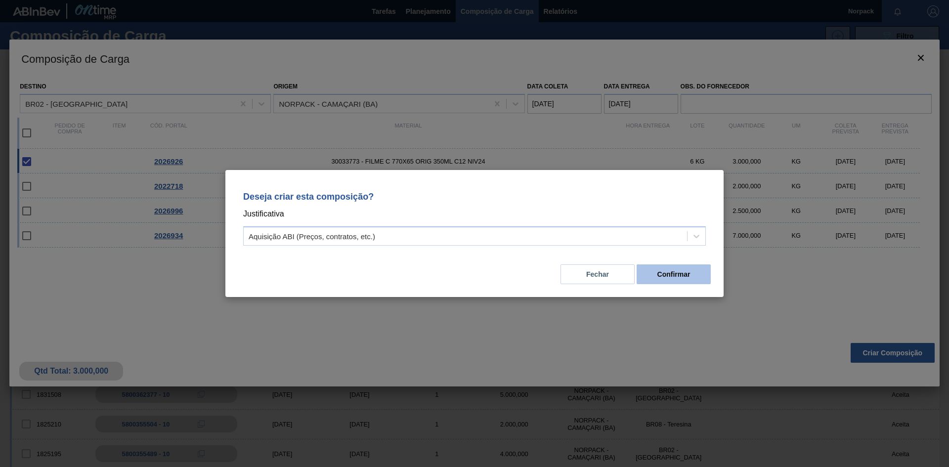
click at [684, 274] on button "Confirmar" at bounding box center [674, 275] width 74 height 20
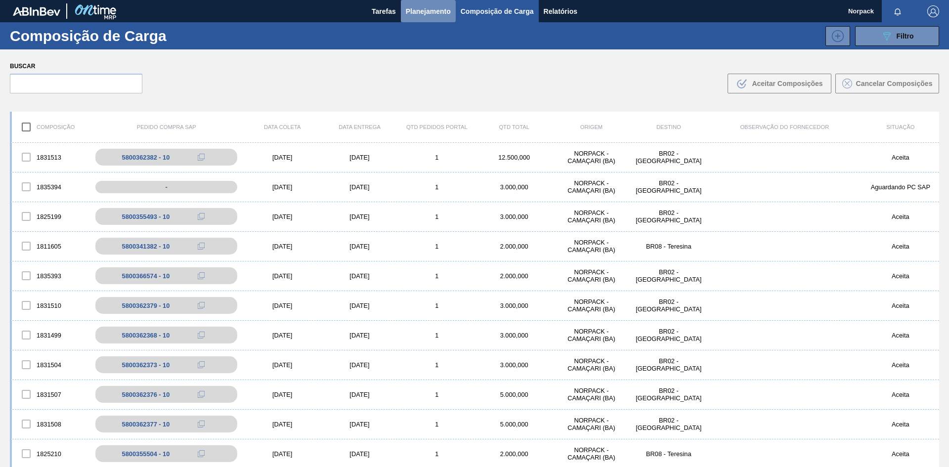
click at [434, 10] on span "Planejamento" at bounding box center [428, 11] width 45 height 12
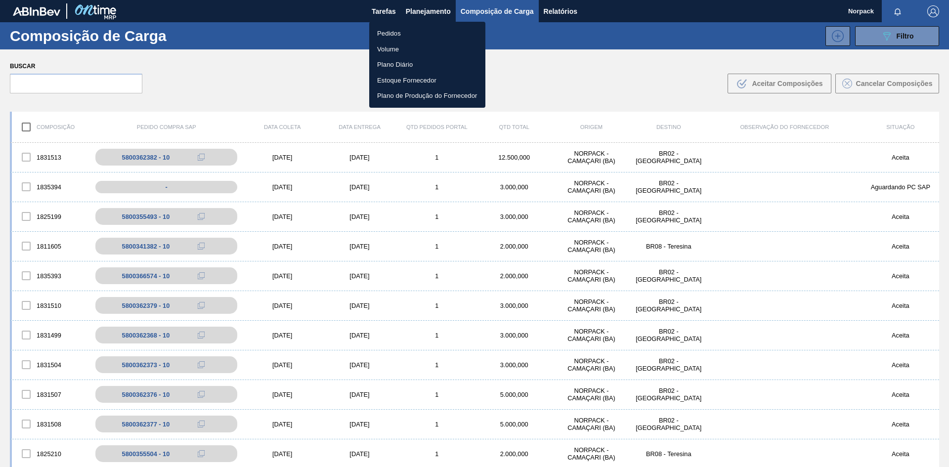
click at [394, 33] on li "Pedidos" at bounding box center [427, 34] width 116 height 16
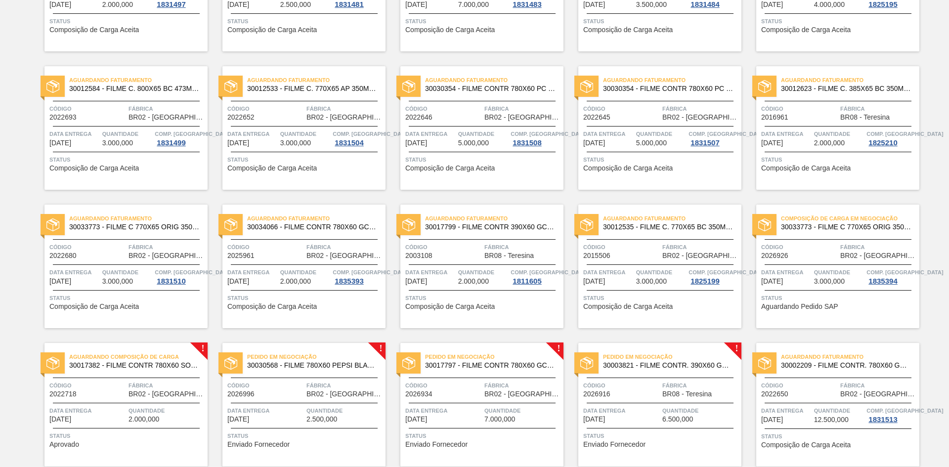
scroll to position [473, 0]
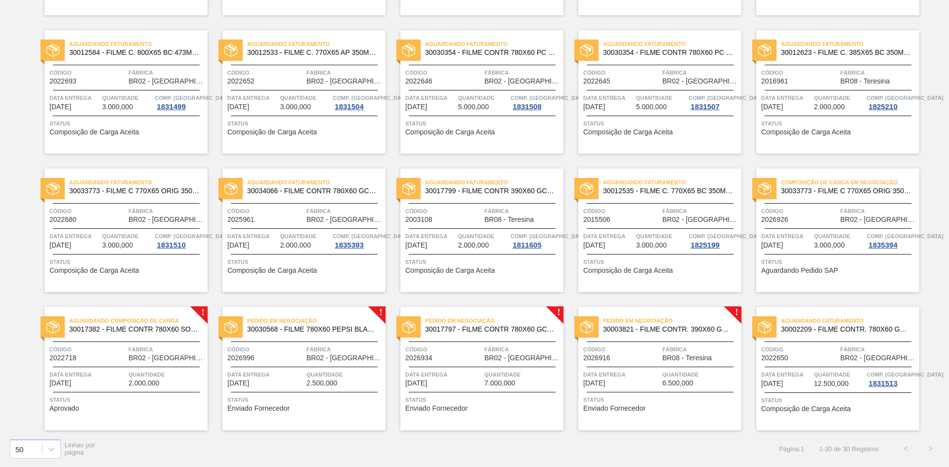
click at [837, 231] on span "Quantidade" at bounding box center [839, 236] width 50 height 10
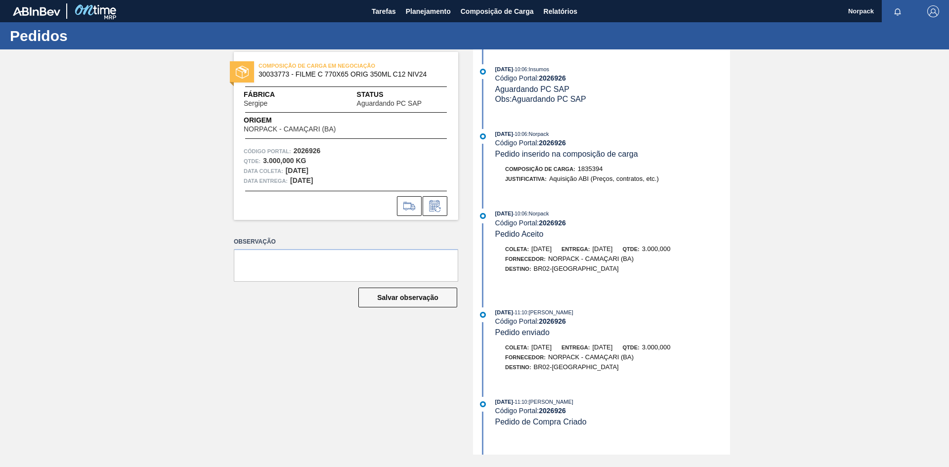
click at [294, 149] on strong "2026926" at bounding box center [307, 151] width 27 height 8
drag, startPoint x: 295, startPoint y: 150, endPoint x: 323, endPoint y: 151, distance: 28.7
click at [323, 151] on div "Código Portal: 2026926" at bounding box center [346, 151] width 205 height 10
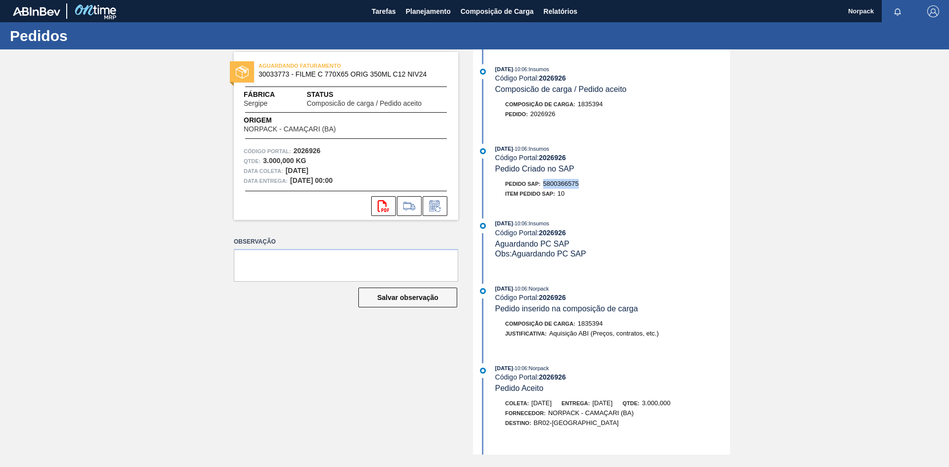
drag, startPoint x: 545, startPoint y: 182, endPoint x: 583, endPoint y: 183, distance: 38.1
click at [583, 183] on div "Pedido SAP: 5800366575" at bounding box center [613, 184] width 235 height 10
copy span "5800366575"
click at [427, 16] on span "Planejamento" at bounding box center [428, 11] width 45 height 12
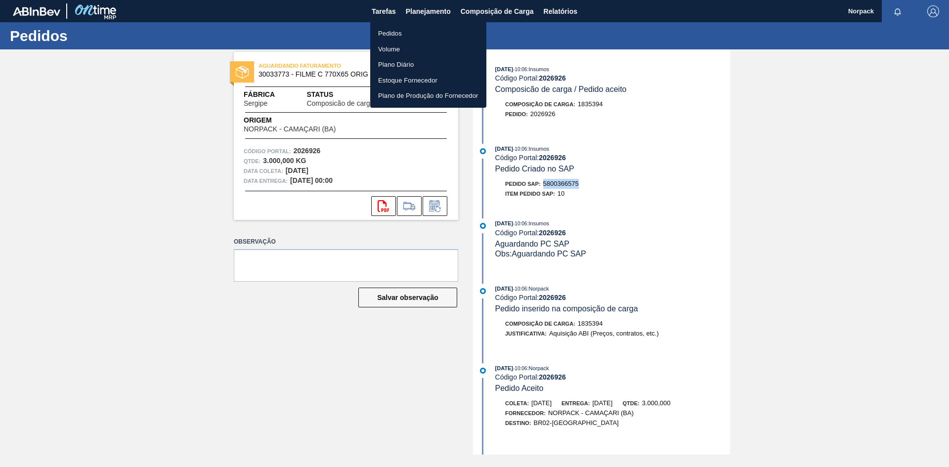
click at [401, 31] on li "Pedidos" at bounding box center [428, 34] width 116 height 16
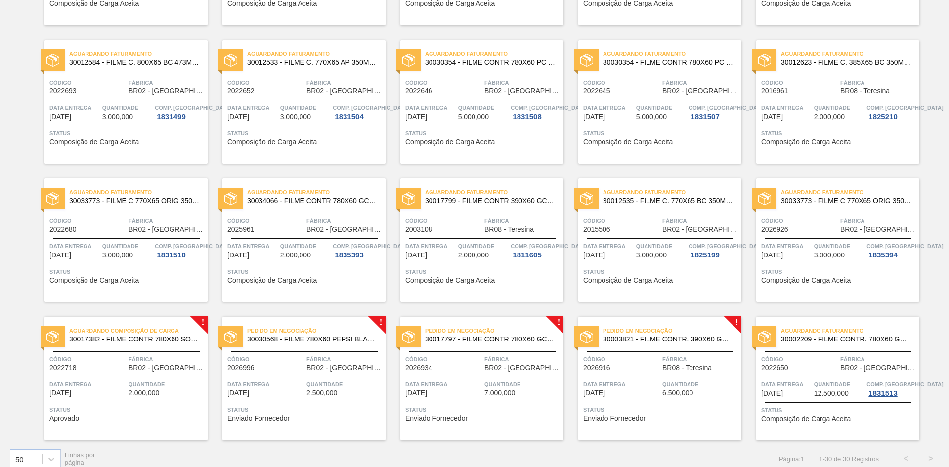
scroll to position [473, 0]
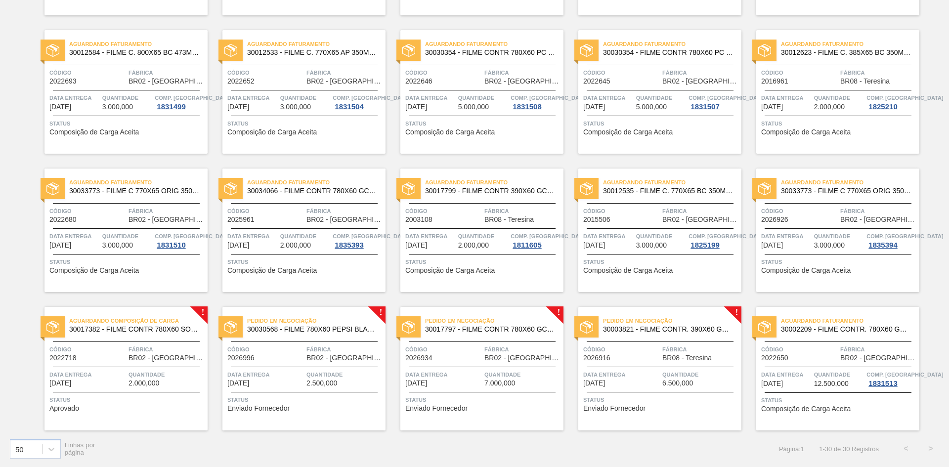
click at [149, 364] on div "Aguardando Composição de Carga 30017382 - FILME CONTR 780X60 SODA LT350 429 Cód…" at bounding box center [126, 369] width 163 height 124
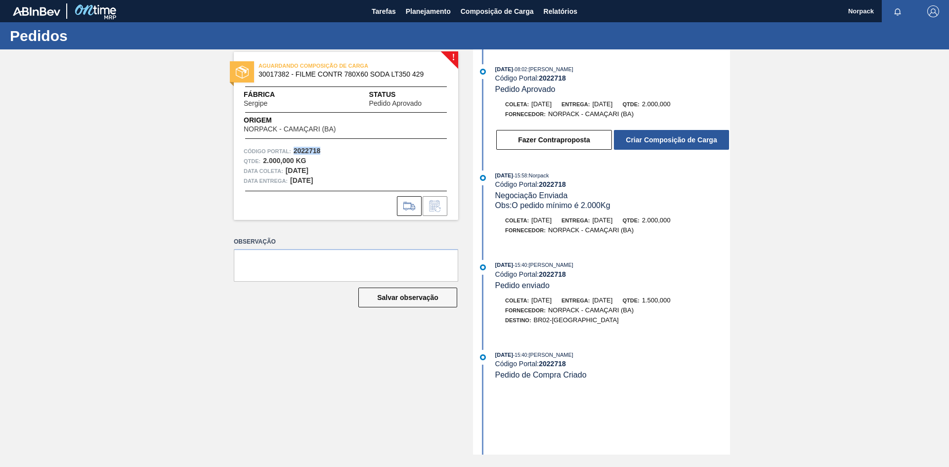
drag, startPoint x: 297, startPoint y: 151, endPoint x: 322, endPoint y: 153, distance: 25.3
click at [322, 153] on div "Código Portal: 2022718" at bounding box center [346, 151] width 205 height 10
copy strong "2022718"
click at [651, 141] on button "Criar Composição de Carga" at bounding box center [671, 140] width 115 height 20
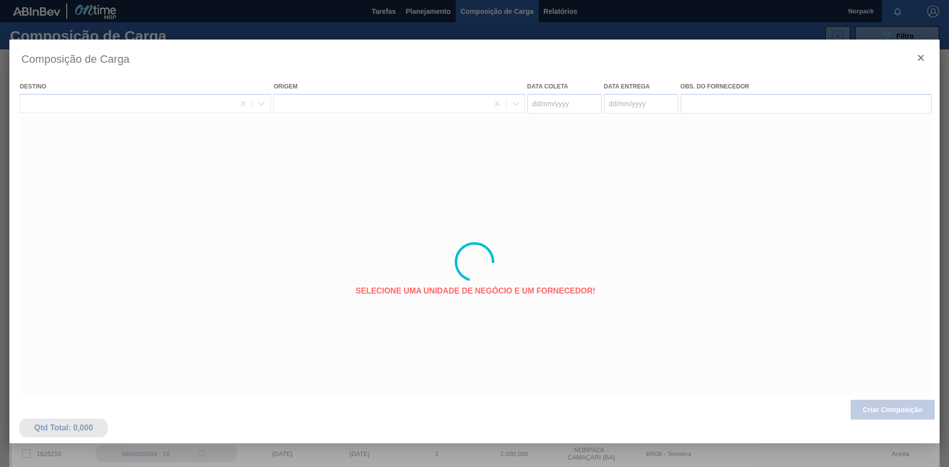
type coleta "[DATE]"
type entrega "[DATE]"
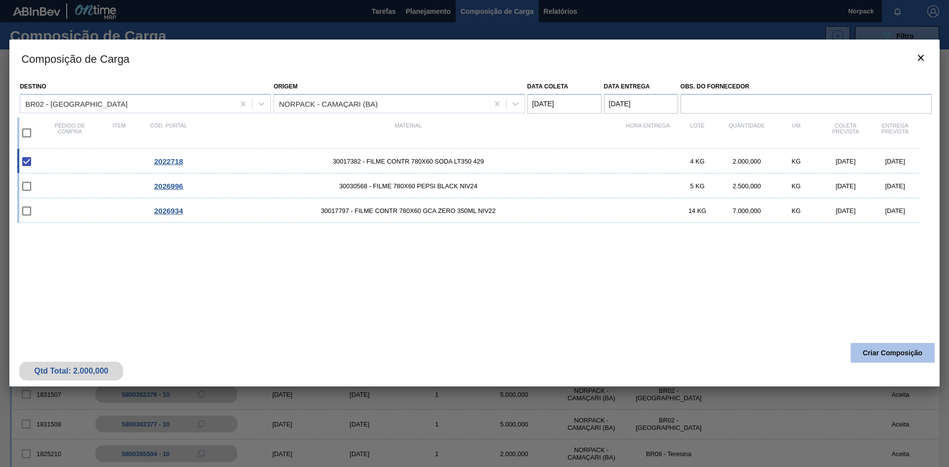
click at [910, 351] on button "Criar Composição" at bounding box center [893, 353] width 84 height 20
click at [876, 354] on button "Criar Composição" at bounding box center [893, 353] width 84 height 20
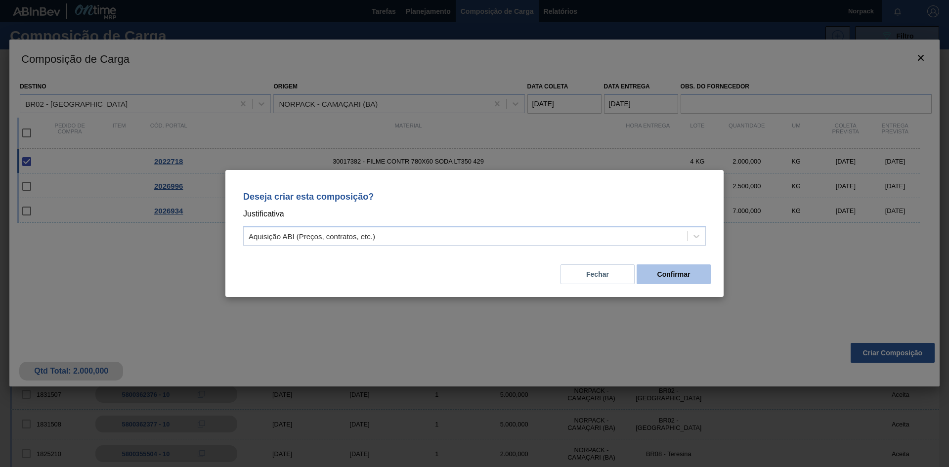
click at [692, 273] on button "Confirmar" at bounding box center [674, 275] width 74 height 20
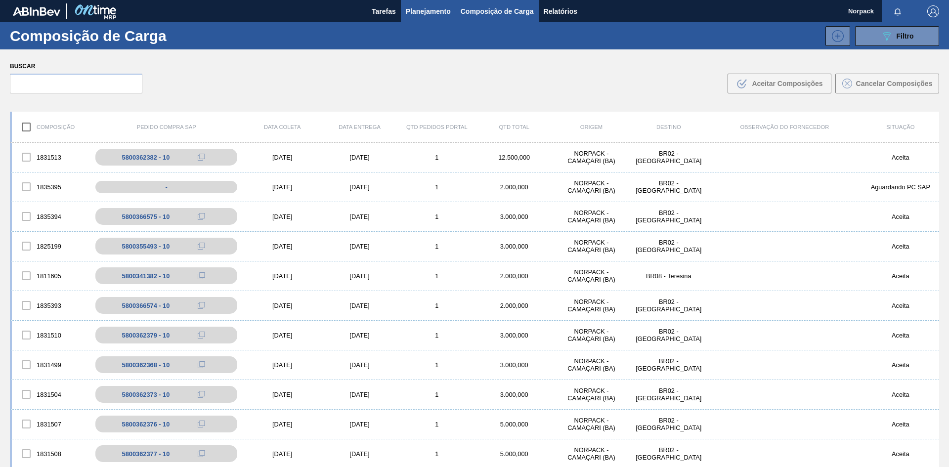
click at [415, 9] on span "Planejamento" at bounding box center [428, 11] width 45 height 12
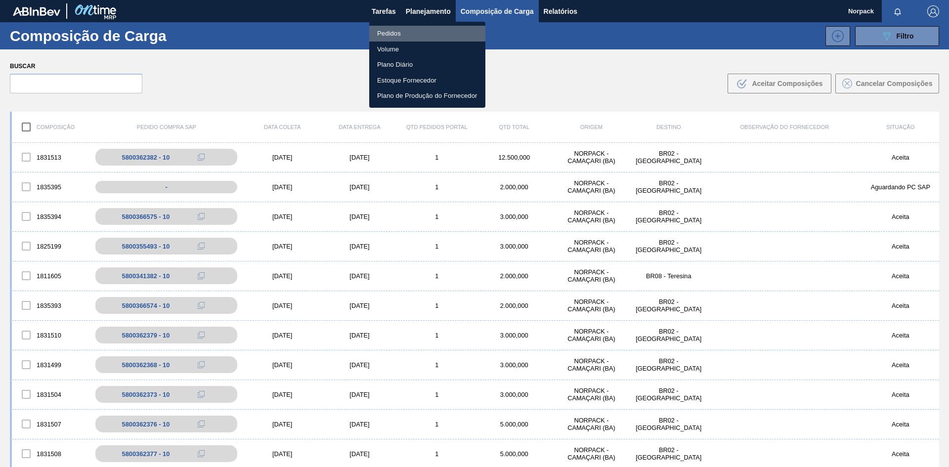
click at [391, 29] on li "Pedidos" at bounding box center [427, 34] width 116 height 16
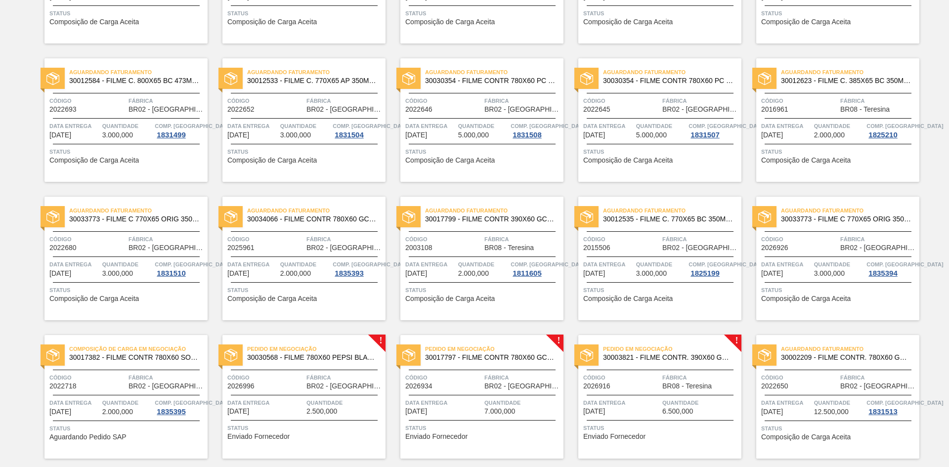
scroll to position [473, 0]
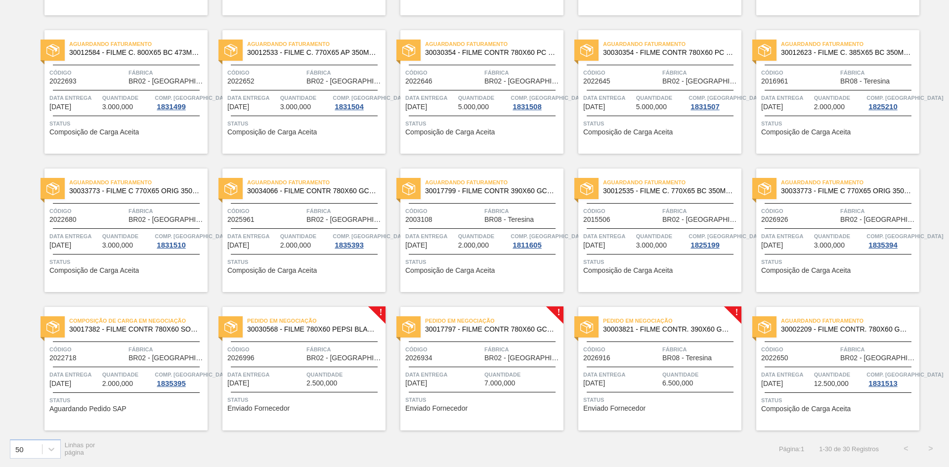
click at [98, 371] on span "Data entrega" at bounding box center [74, 375] width 50 height 10
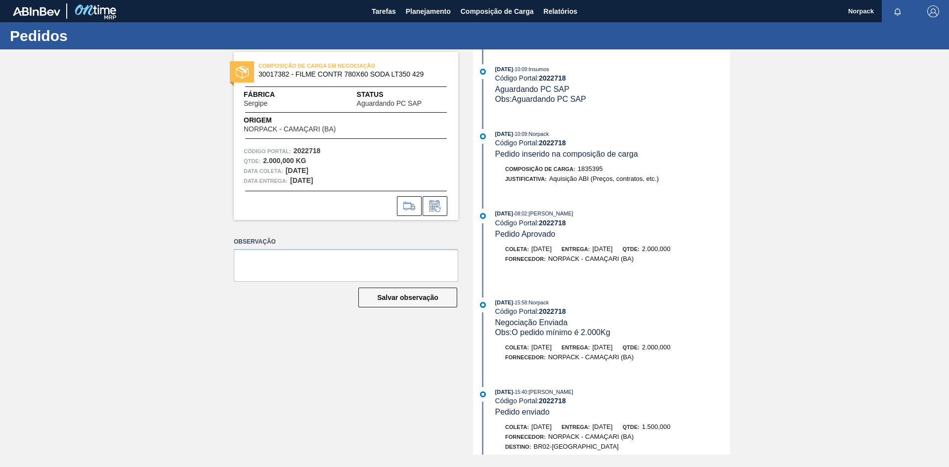
click at [504, 195] on div "[DATE] 10:09 : Insumos Código Portal: 2022718 Aguardando PC SAP Obs: Aguardando…" at bounding box center [603, 252] width 255 height 406
click at [638, 109] on div "10/09/2025 - 10:09 : Insumos Código Portal: 2022718 Aguardando PC SAP Obs: Agua…" at bounding box center [603, 89] width 255 height 50
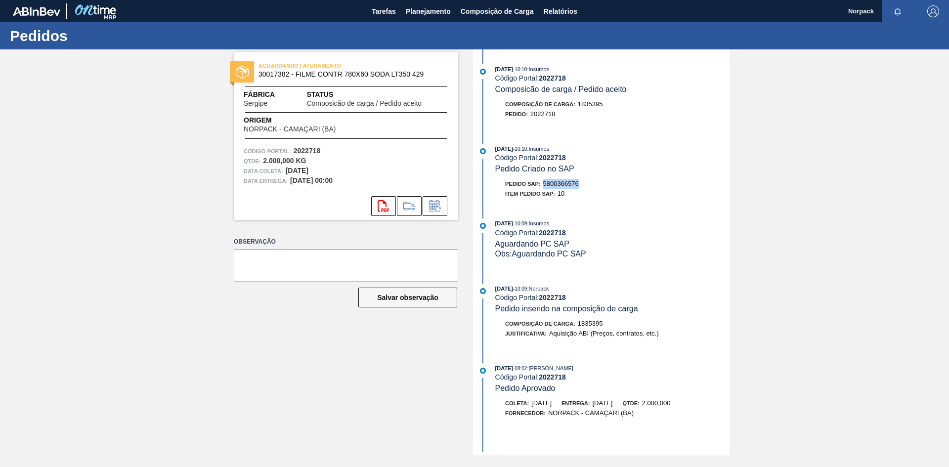
drag, startPoint x: 545, startPoint y: 185, endPoint x: 583, endPoint y: 185, distance: 37.6
click at [583, 185] on div "Pedido SAP: 5800366576" at bounding box center [613, 184] width 235 height 10
copy span "5800366576"
click at [418, 15] on span "Planejamento" at bounding box center [428, 11] width 45 height 12
click at [425, 14] on span "Planejamento" at bounding box center [428, 11] width 45 height 12
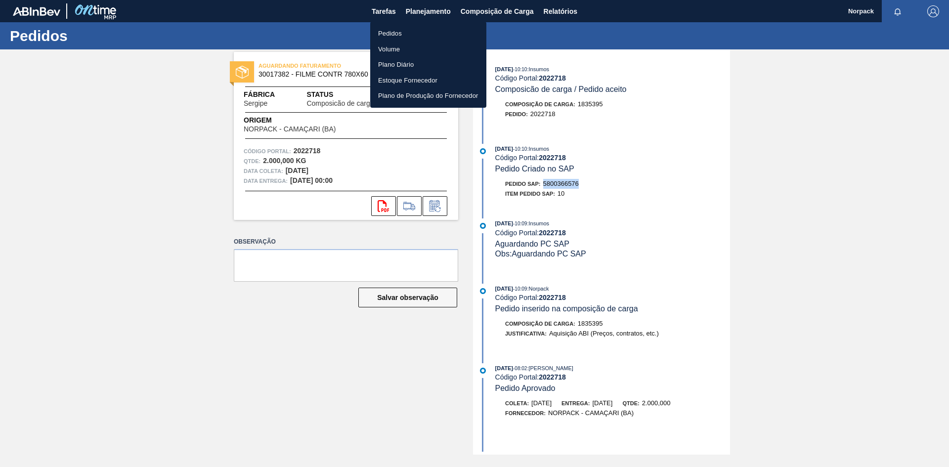
click at [406, 34] on li "Pedidos" at bounding box center [428, 34] width 116 height 16
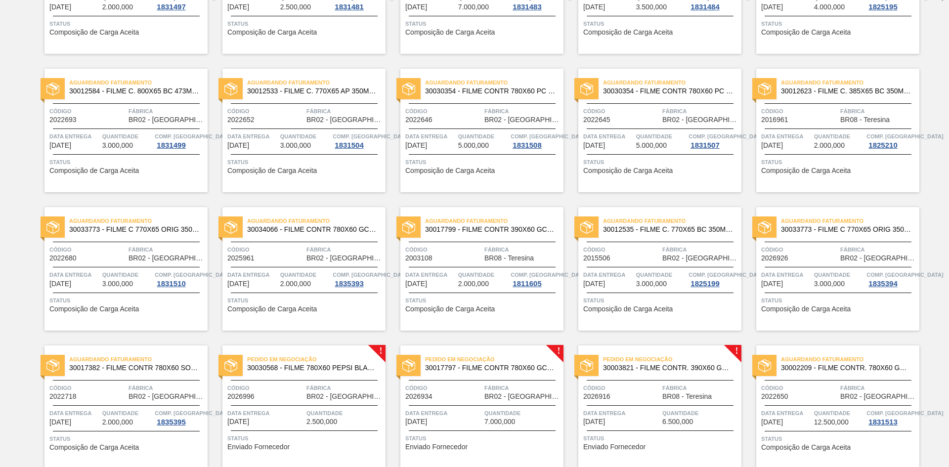
scroll to position [473, 0]
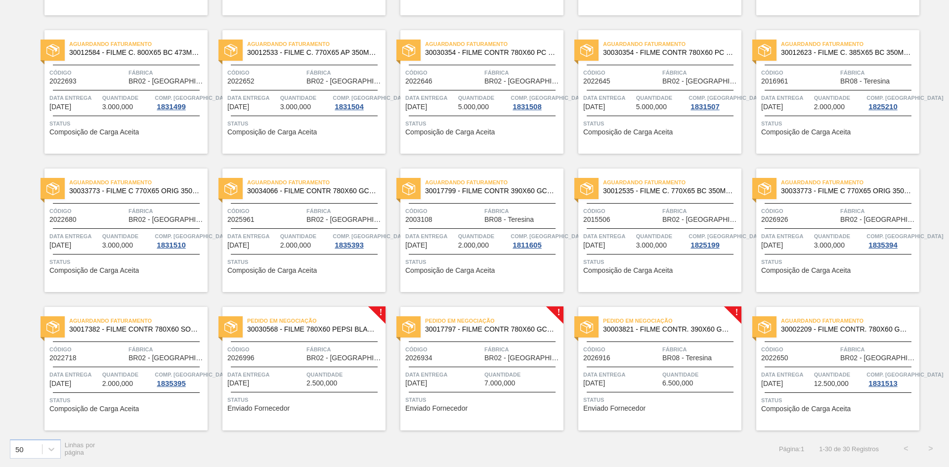
click at [313, 350] on span "Fábrica" at bounding box center [345, 350] width 77 height 10
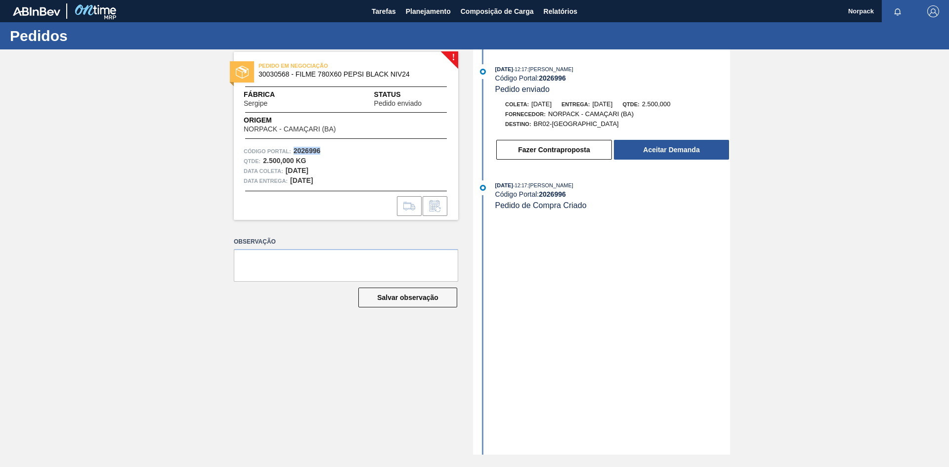
drag, startPoint x: 294, startPoint y: 149, endPoint x: 328, endPoint y: 150, distance: 34.1
click at [328, 150] on div "Código Portal: 2026996" at bounding box center [346, 151] width 205 height 10
copy strong "2026996"
click at [677, 151] on button "Aceitar Demanda" at bounding box center [671, 150] width 115 height 20
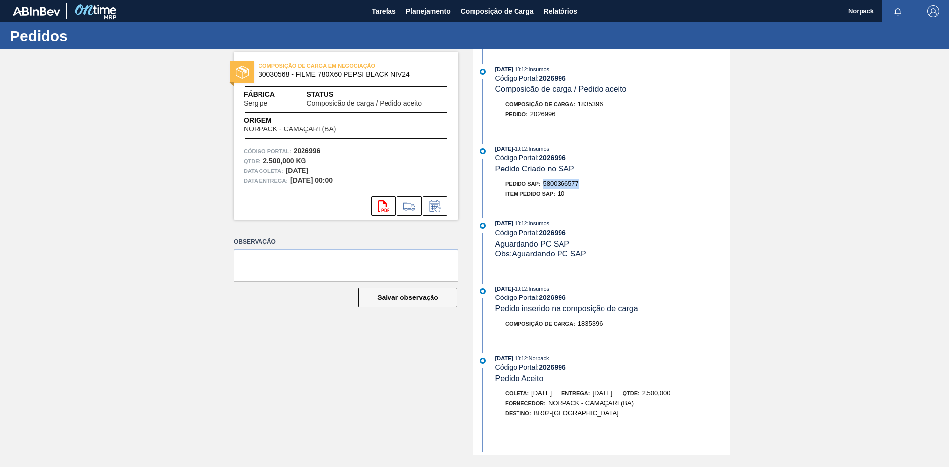
drag, startPoint x: 545, startPoint y: 182, endPoint x: 587, endPoint y: 184, distance: 42.1
click at [587, 184] on div "Pedido SAP: 5800366577" at bounding box center [613, 184] width 235 height 10
copy span "5800366577"
click at [423, 10] on span "Planejamento" at bounding box center [428, 11] width 45 height 12
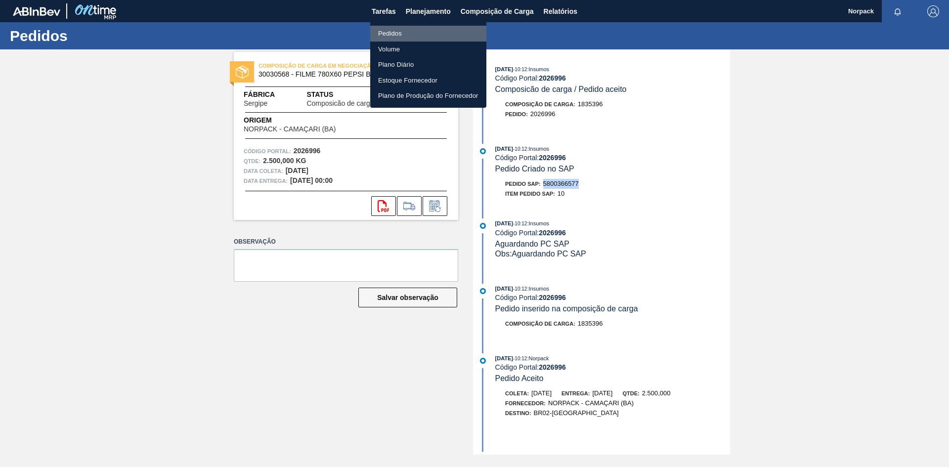
click at [397, 36] on li "Pedidos" at bounding box center [428, 34] width 116 height 16
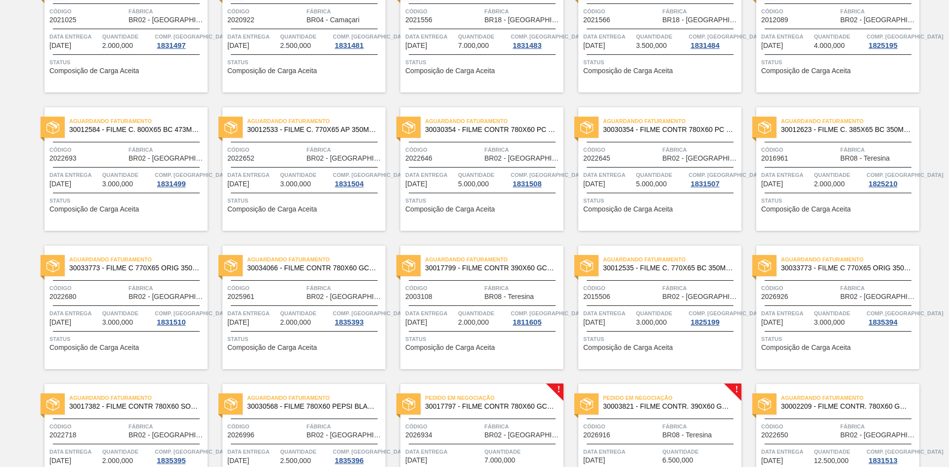
scroll to position [473, 0]
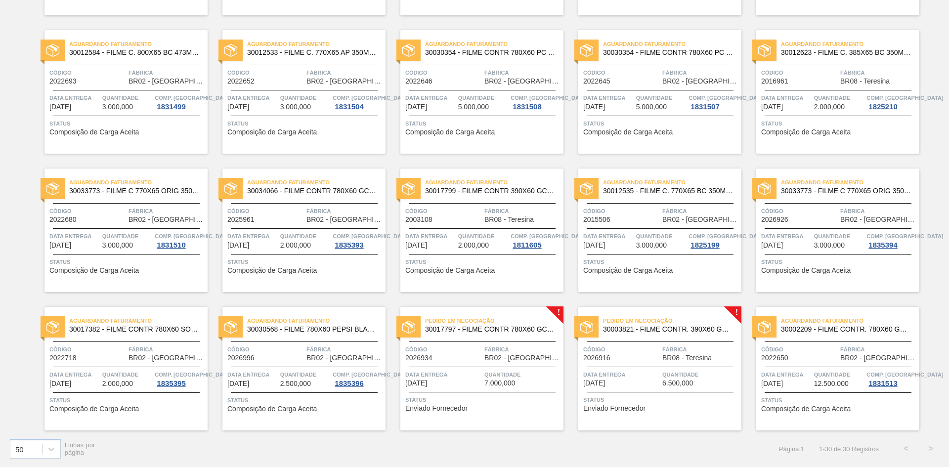
click at [488, 366] on div "Pedido em Negociação 30017797 - FILME CONTR 780X60 GCA ZERO 350ML NIV22 Código …" at bounding box center [482, 369] width 163 height 124
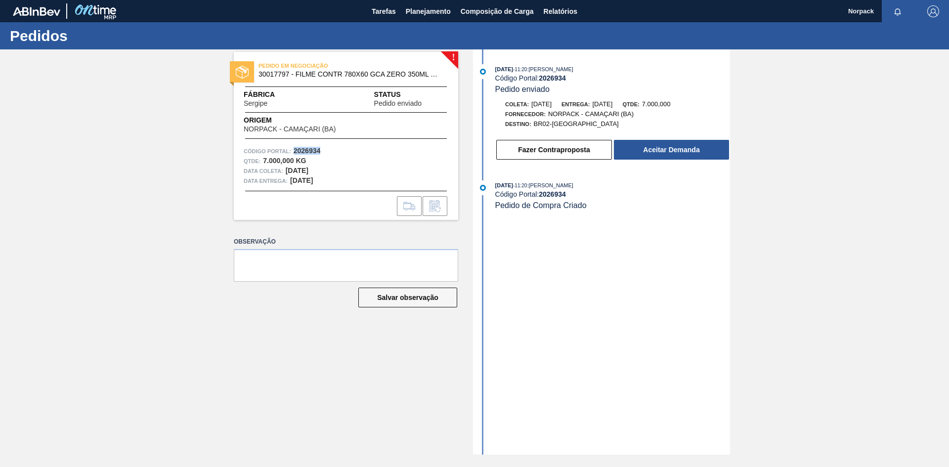
drag, startPoint x: 293, startPoint y: 151, endPoint x: 324, endPoint y: 152, distance: 31.7
click at [324, 152] on div "Código Portal: 2026934" at bounding box center [346, 151] width 205 height 10
copy strong "2026934"
click at [667, 148] on button "Aceitar Demanda" at bounding box center [671, 150] width 115 height 20
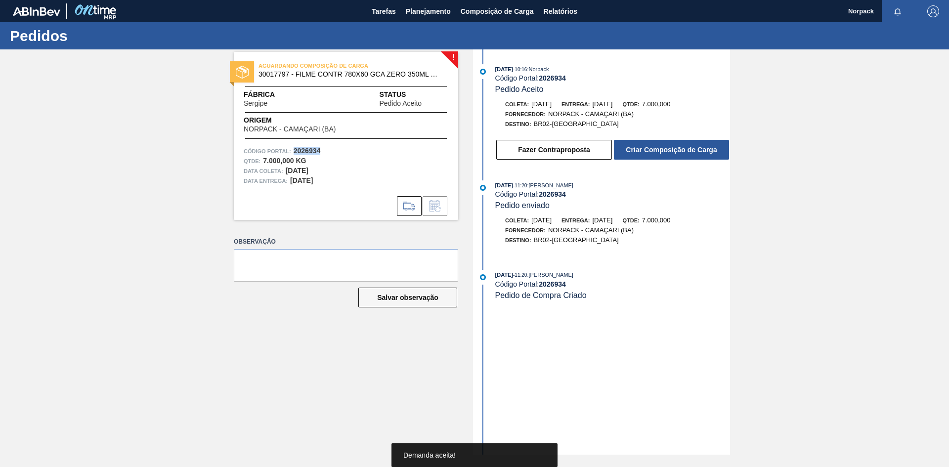
click at [667, 148] on button "Criar Composição de Carga" at bounding box center [671, 150] width 115 height 20
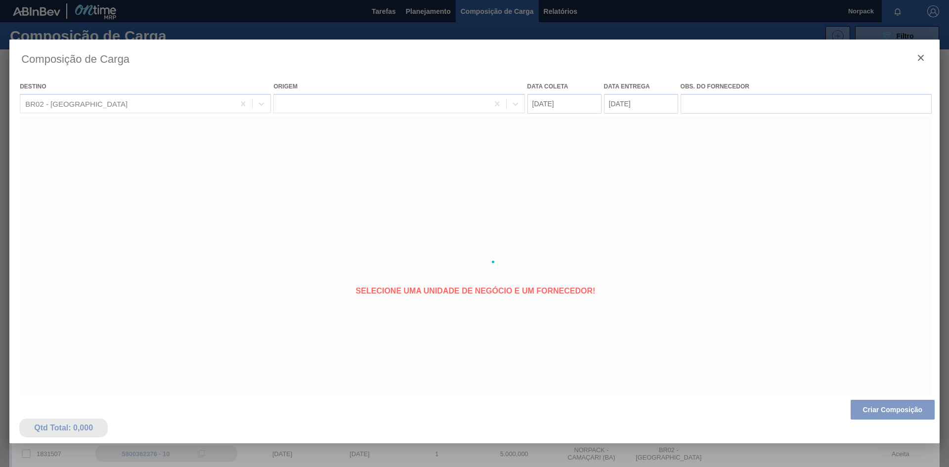
type coleta "[DATE]"
type entrega "[DATE]"
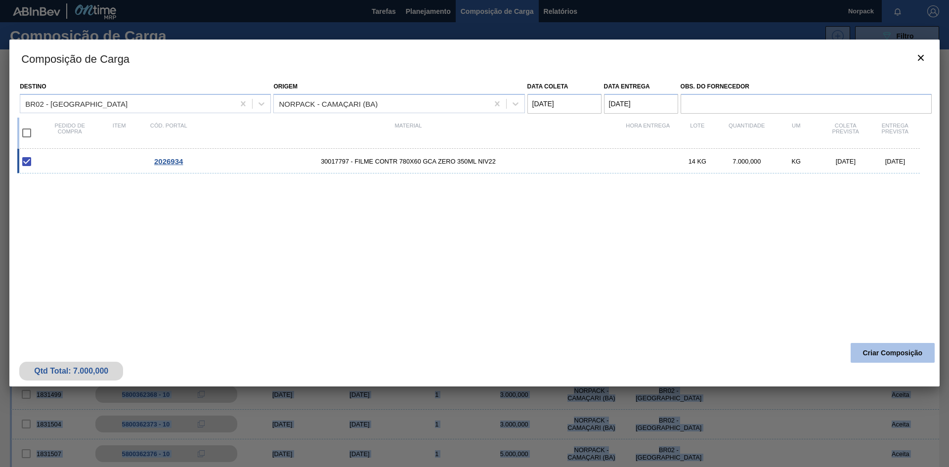
click at [865, 353] on button "Criar Composição" at bounding box center [893, 353] width 84 height 20
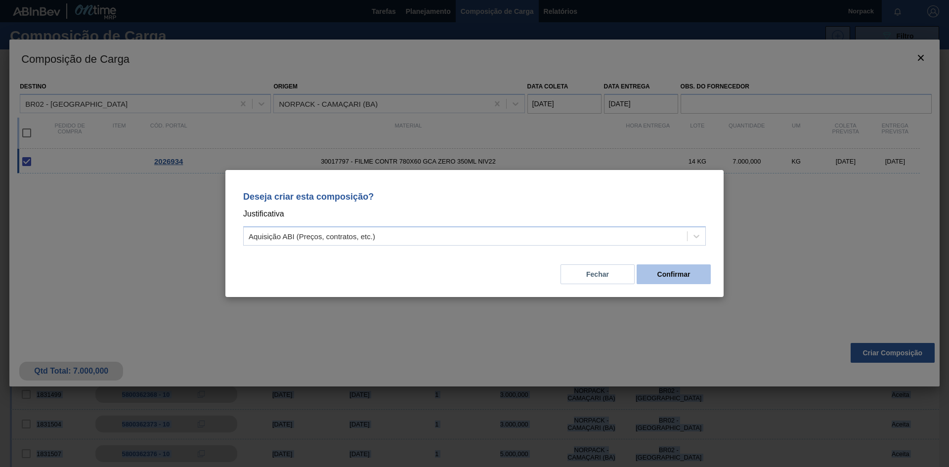
click at [677, 276] on button "Confirmar" at bounding box center [674, 275] width 74 height 20
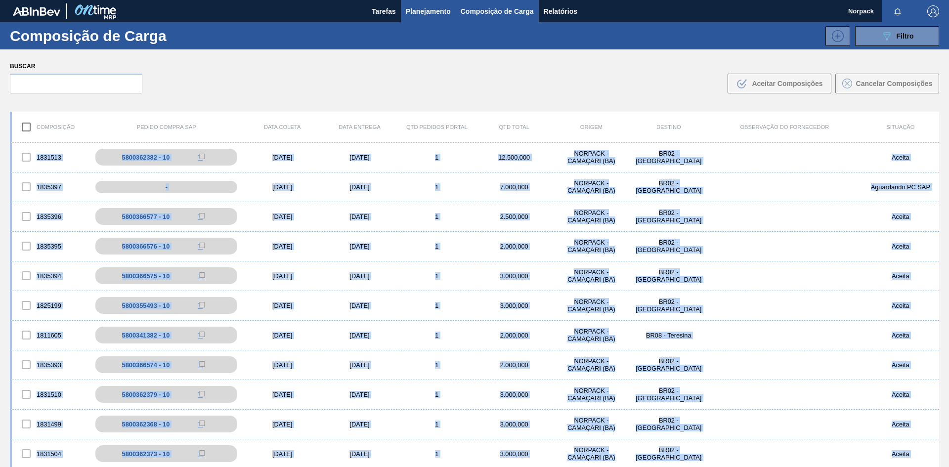
click at [422, 7] on span "Planejamento" at bounding box center [428, 11] width 45 height 12
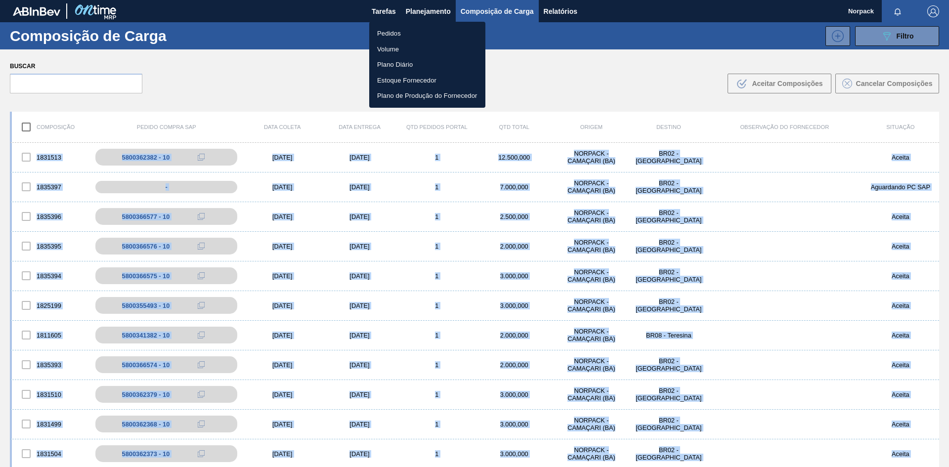
click at [397, 36] on li "Pedidos" at bounding box center [427, 34] width 116 height 16
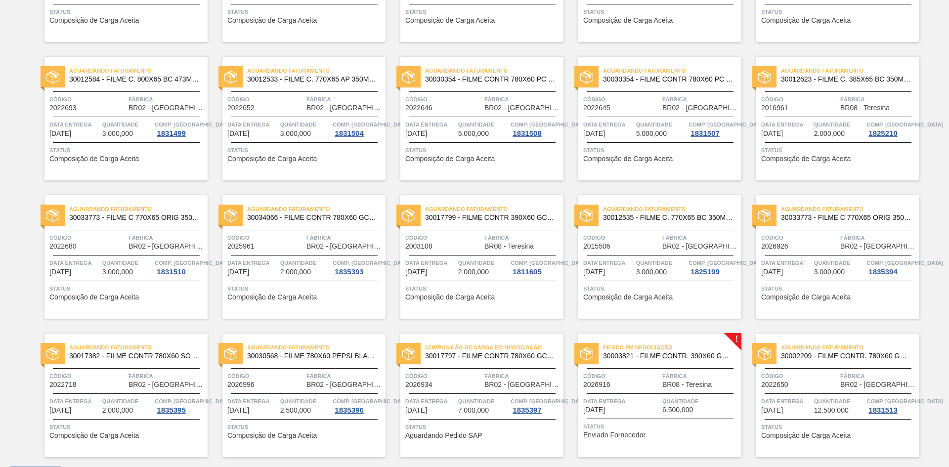
scroll to position [473, 0]
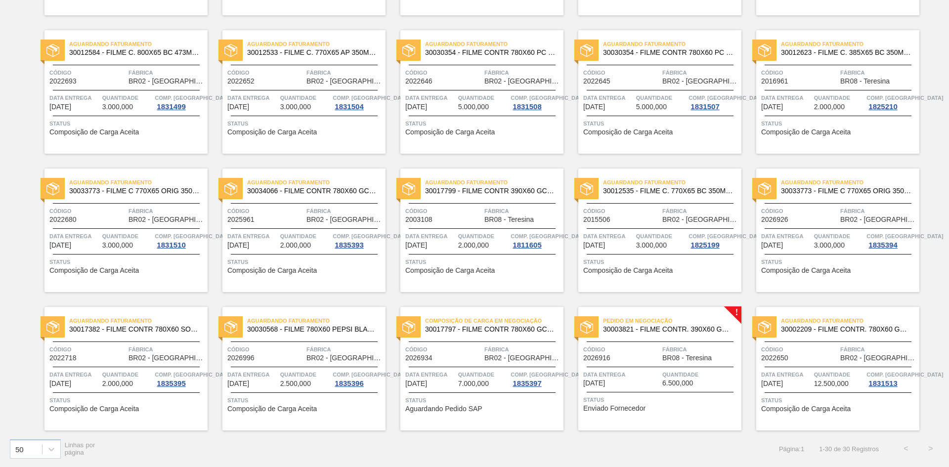
click at [460, 361] on div "Código 2026934" at bounding box center [444, 353] width 77 height 17
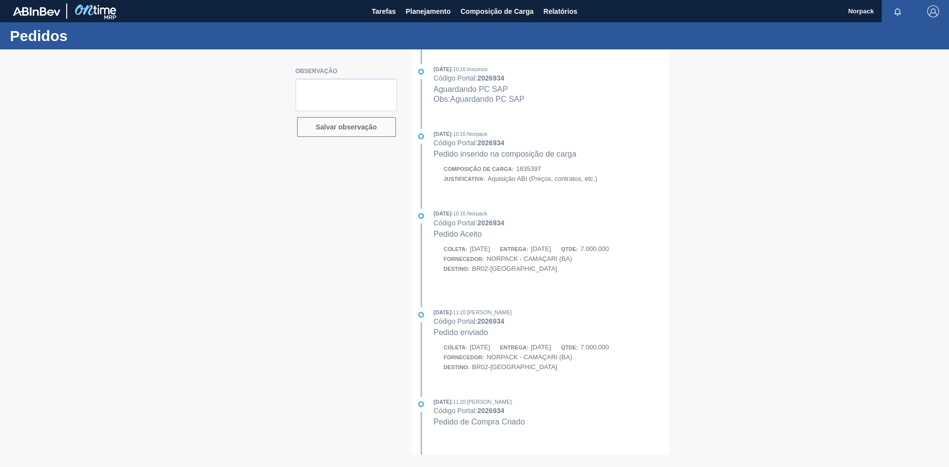
click at [777, 174] on div at bounding box center [474, 258] width 949 height 418
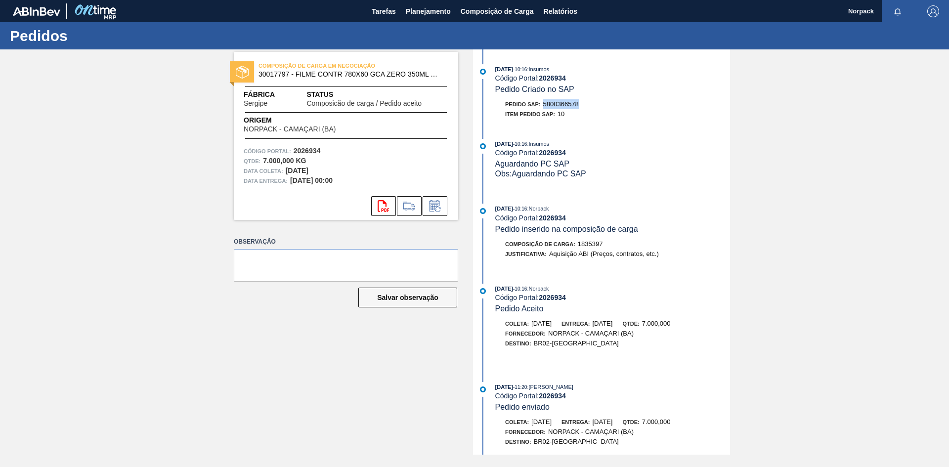
drag, startPoint x: 544, startPoint y: 105, endPoint x: 581, endPoint y: 105, distance: 36.6
click at [581, 105] on div "Pedido SAP: 5800366578" at bounding box center [613, 104] width 235 height 10
copy span "5800366578"
click at [426, 9] on span "Planejamento" at bounding box center [428, 11] width 45 height 12
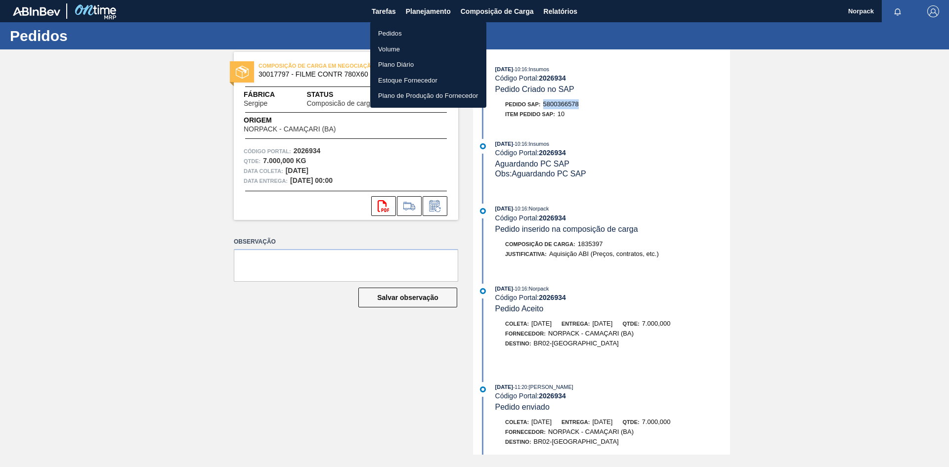
click at [395, 33] on li "Pedidos" at bounding box center [428, 34] width 116 height 16
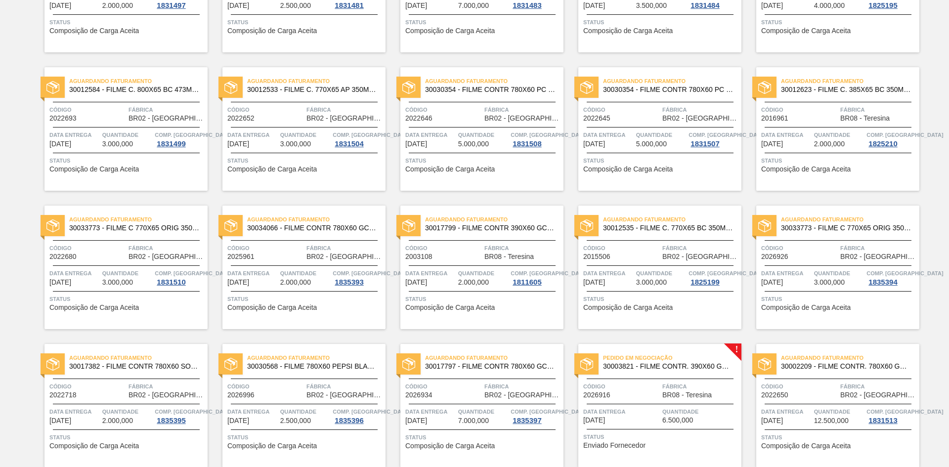
scroll to position [473, 0]
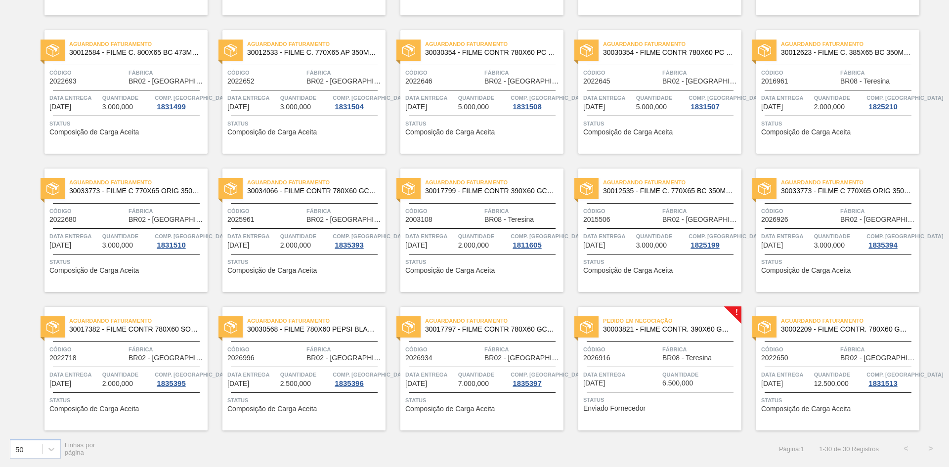
click at [622, 377] on span "Data entrega" at bounding box center [622, 375] width 77 height 10
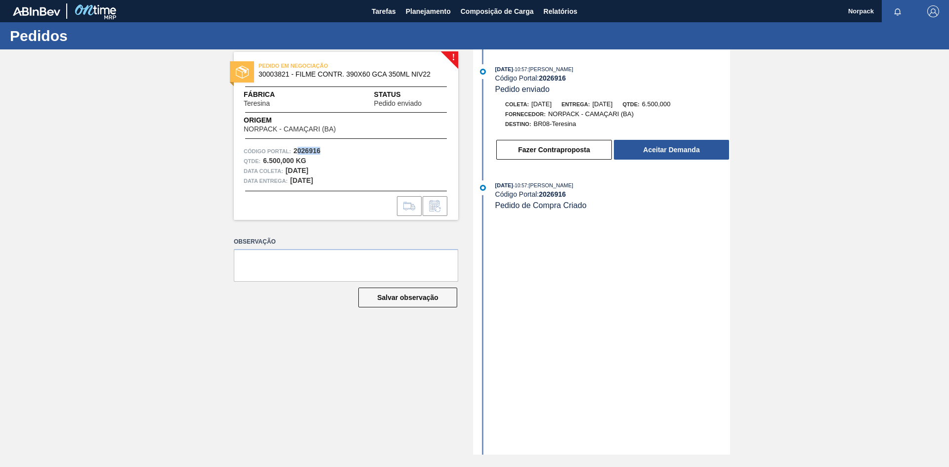
drag, startPoint x: 296, startPoint y: 150, endPoint x: 334, endPoint y: 154, distance: 38.3
click at [334, 154] on div "Código Portal: 2026916" at bounding box center [346, 151] width 205 height 10
drag, startPoint x: 293, startPoint y: 150, endPoint x: 325, endPoint y: 150, distance: 32.6
click at [325, 150] on div "Código Portal: 2026916" at bounding box center [346, 151] width 205 height 10
copy strong "2026916"
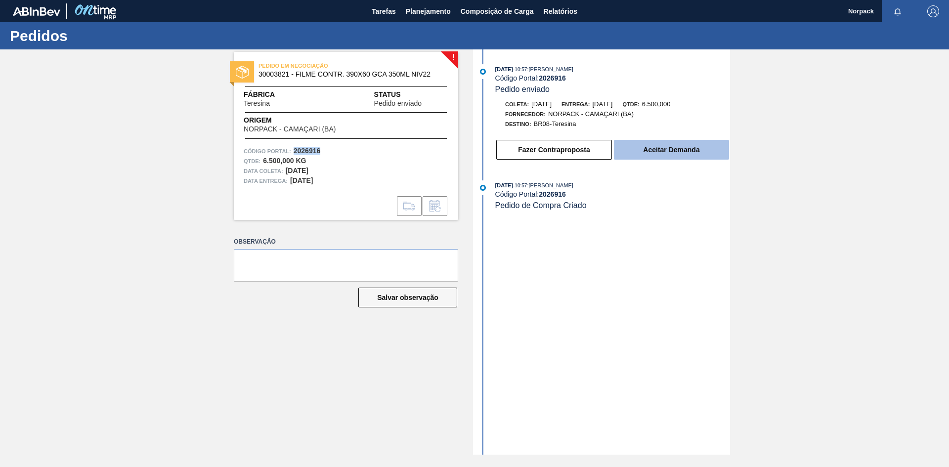
click at [659, 148] on button "Aceitar Demanda" at bounding box center [671, 150] width 115 height 20
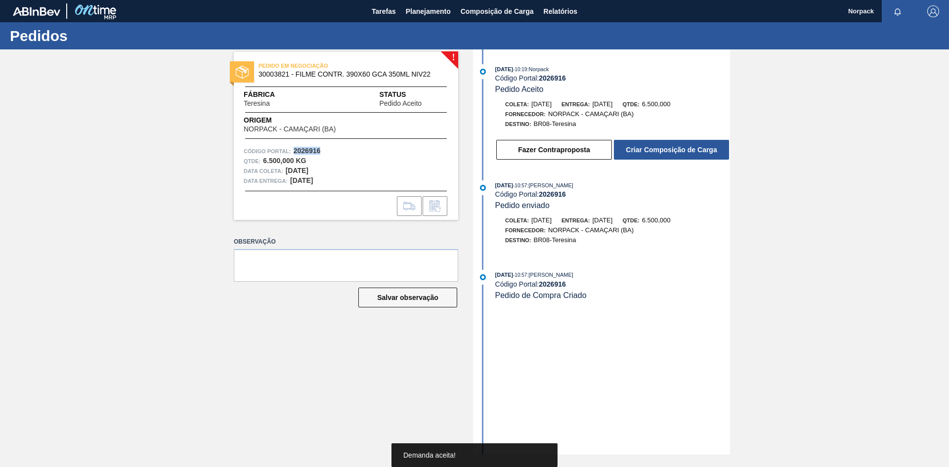
click at [659, 148] on button "Criar Composição de Carga" at bounding box center [671, 150] width 115 height 20
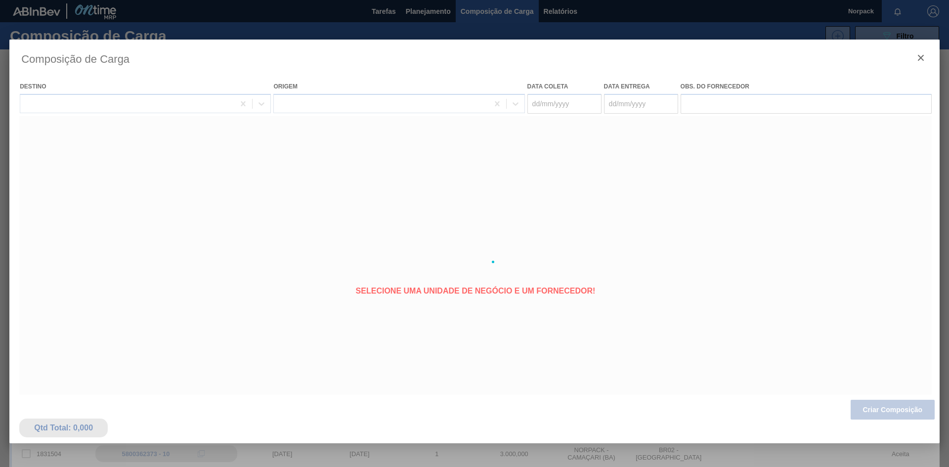
type coleta "[DATE]"
type entrega "[DATE]"
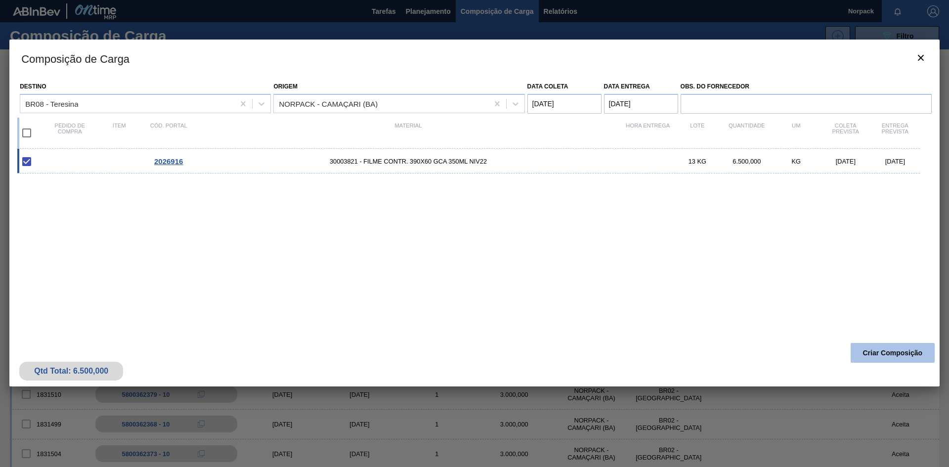
click at [882, 350] on button "Criar Composição" at bounding box center [893, 353] width 84 height 20
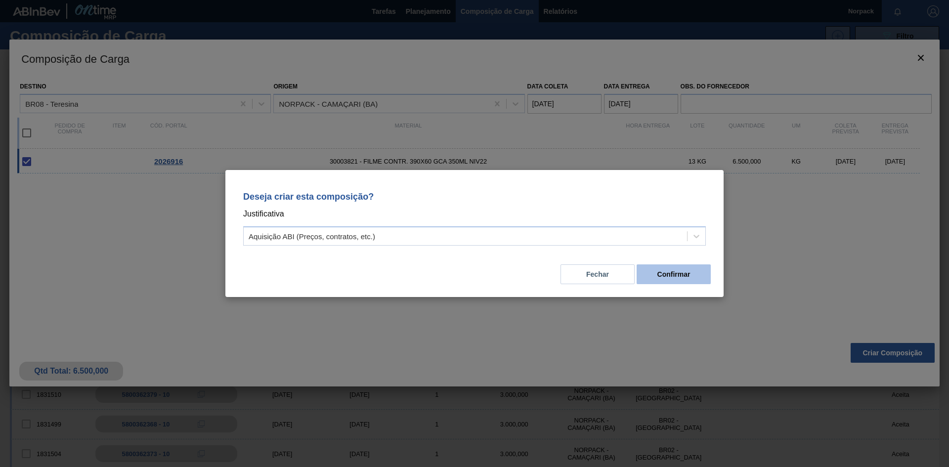
click at [676, 267] on button "Confirmar" at bounding box center [674, 275] width 74 height 20
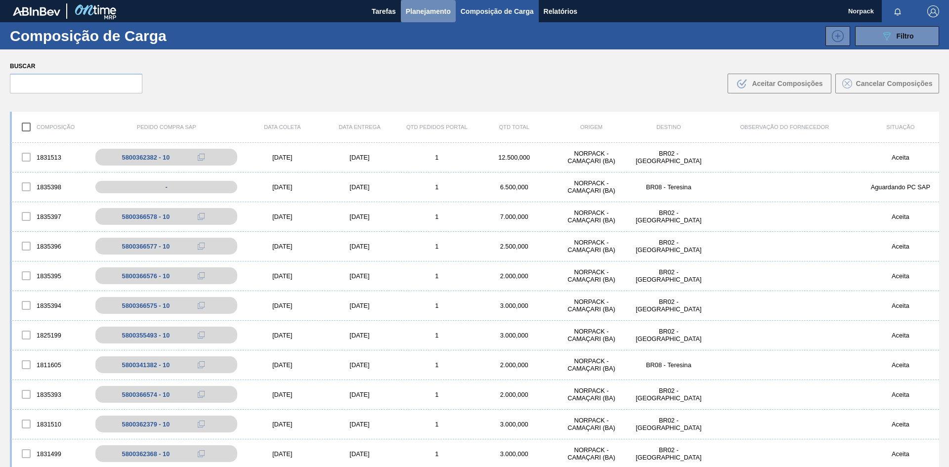
click at [428, 12] on span "Planejamento" at bounding box center [428, 11] width 45 height 12
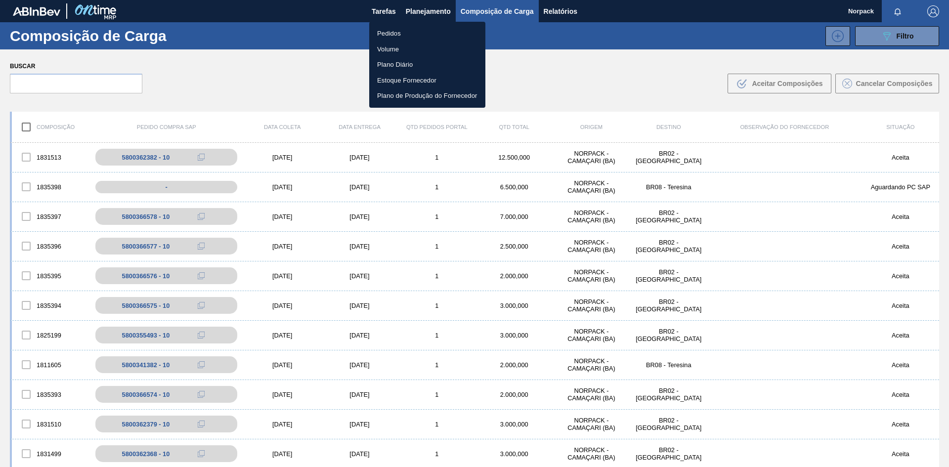
click at [398, 31] on li "Pedidos" at bounding box center [427, 34] width 116 height 16
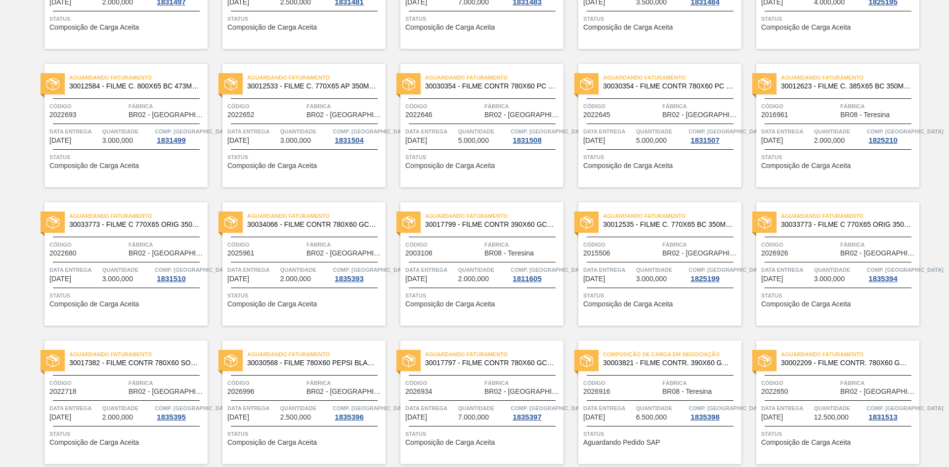
scroll to position [473, 0]
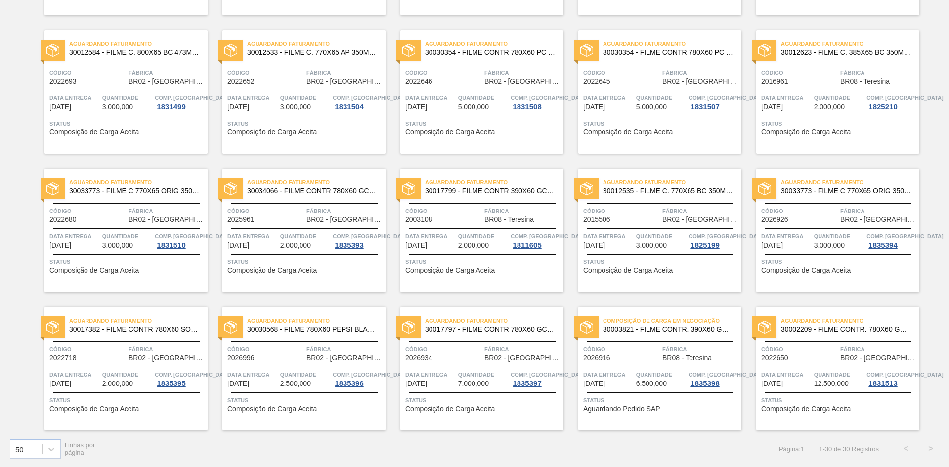
click at [628, 370] on span "Data entrega" at bounding box center [609, 375] width 50 height 10
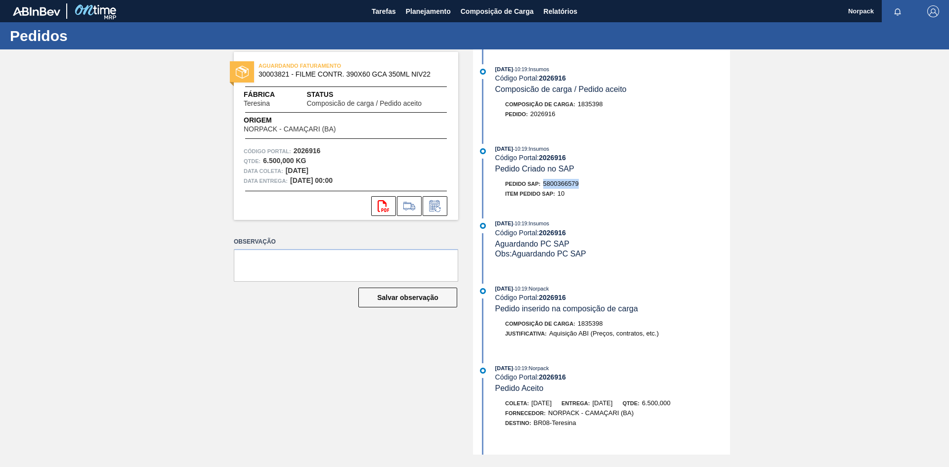
drag, startPoint x: 542, startPoint y: 181, endPoint x: 585, endPoint y: 182, distance: 42.5
click at [585, 182] on div "Pedido SAP: 5800366579" at bounding box center [613, 184] width 235 height 10
copy span "5800366579"
click at [424, 11] on span "Planejamento" at bounding box center [428, 11] width 45 height 12
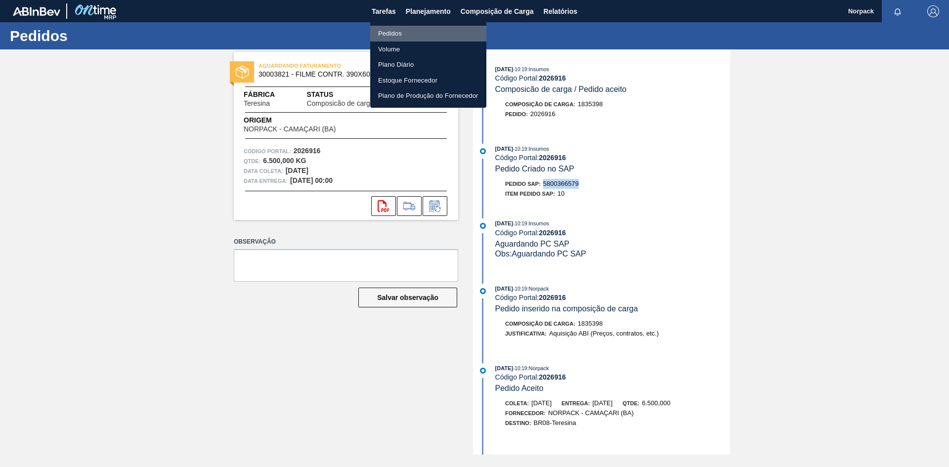
click at [397, 32] on li "Pedidos" at bounding box center [428, 34] width 116 height 16
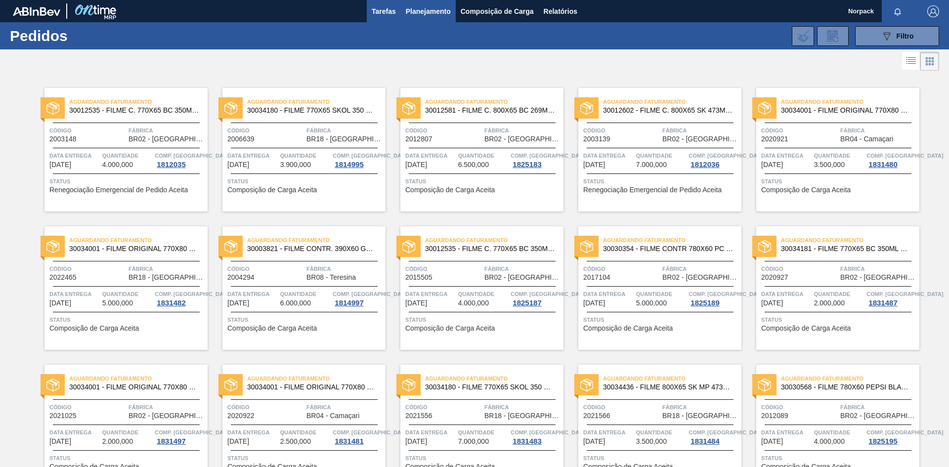
click at [390, 9] on span "Tarefas" at bounding box center [384, 11] width 24 height 12
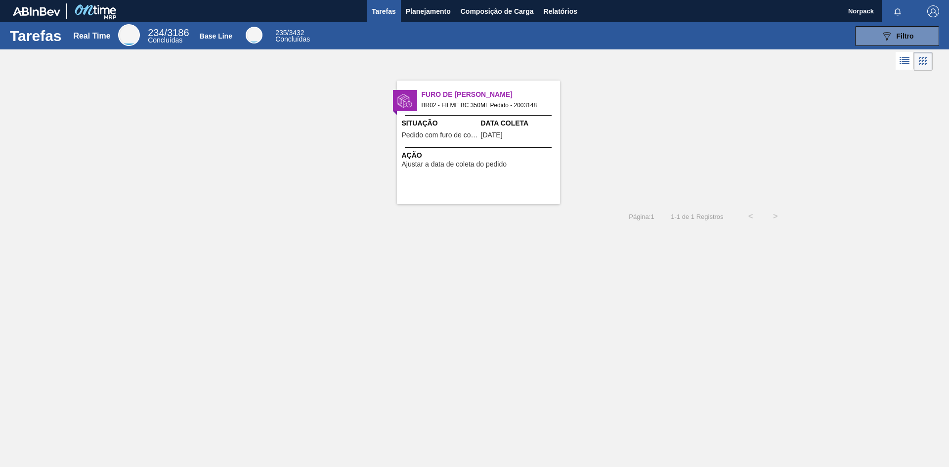
click at [498, 157] on span "Ação" at bounding box center [480, 155] width 156 height 10
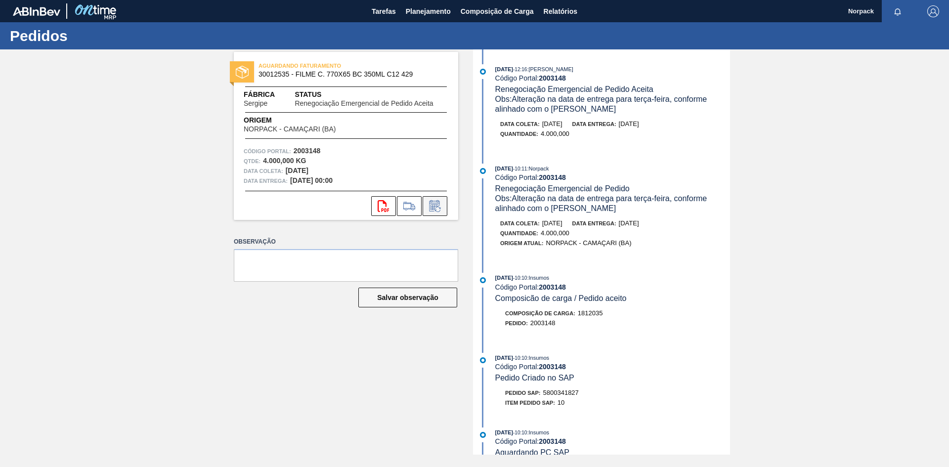
click at [442, 207] on icon at bounding box center [435, 206] width 16 height 12
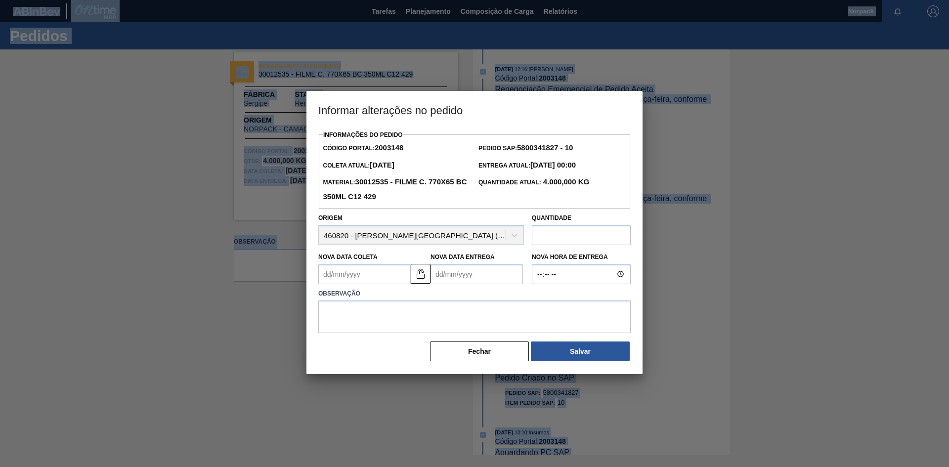
click at [448, 276] on Entrega2003148 "Nova Data Entrega" at bounding box center [477, 275] width 92 height 20
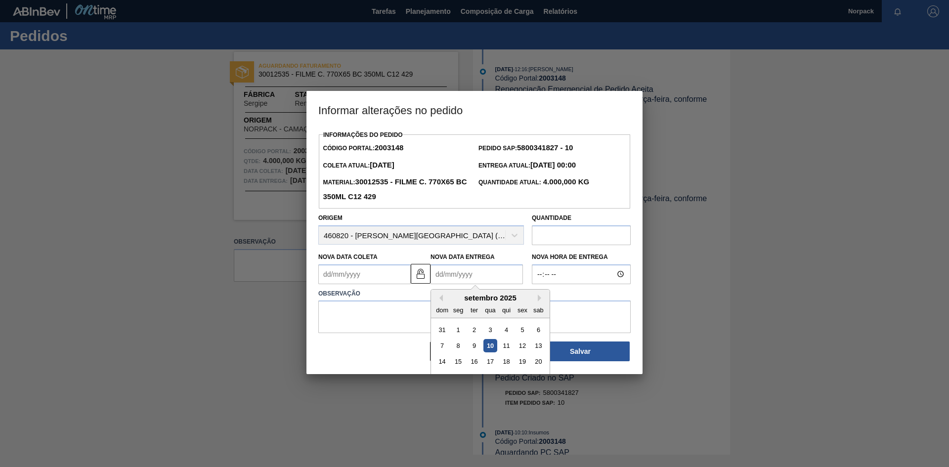
type Entrega2003148 "[DATE]"
click at [378, 281] on Coleta2003148 "Nova Data Coleta" at bounding box center [364, 275] width 92 height 20
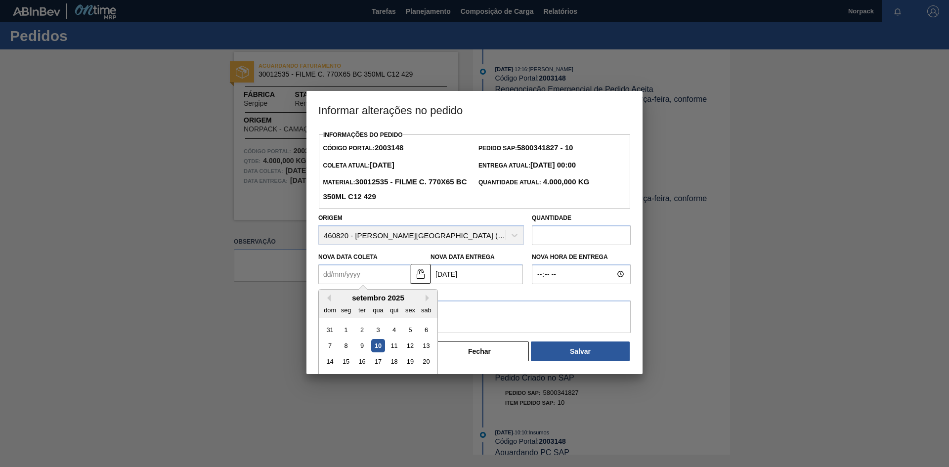
type Coleta2003148 "[DATE]"
click at [458, 313] on textarea at bounding box center [474, 317] width 313 height 33
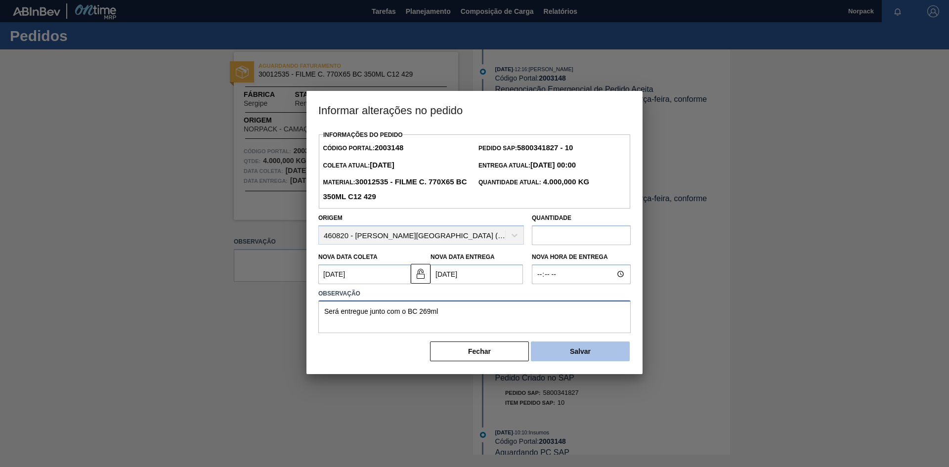
type textarea "Será entregue junto com o BC 269ml"
click at [579, 356] on button "Salvar" at bounding box center [580, 352] width 99 height 20
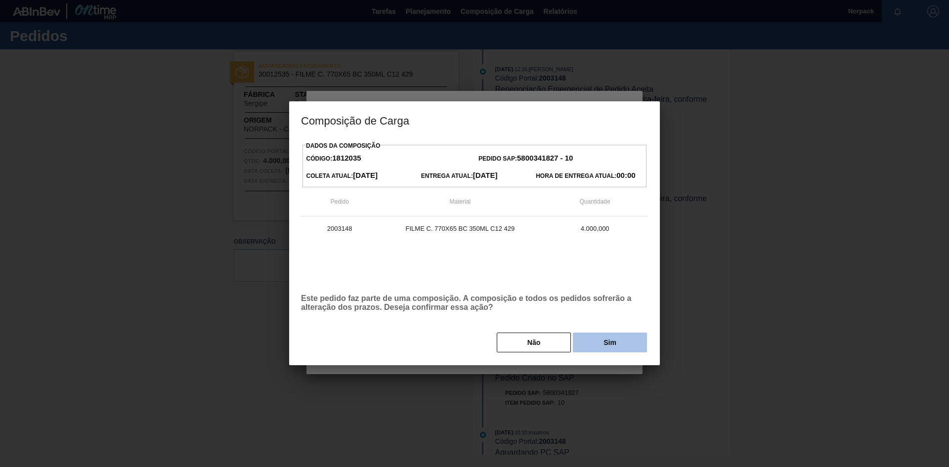
click at [609, 343] on button "Sim" at bounding box center [610, 343] width 74 height 20
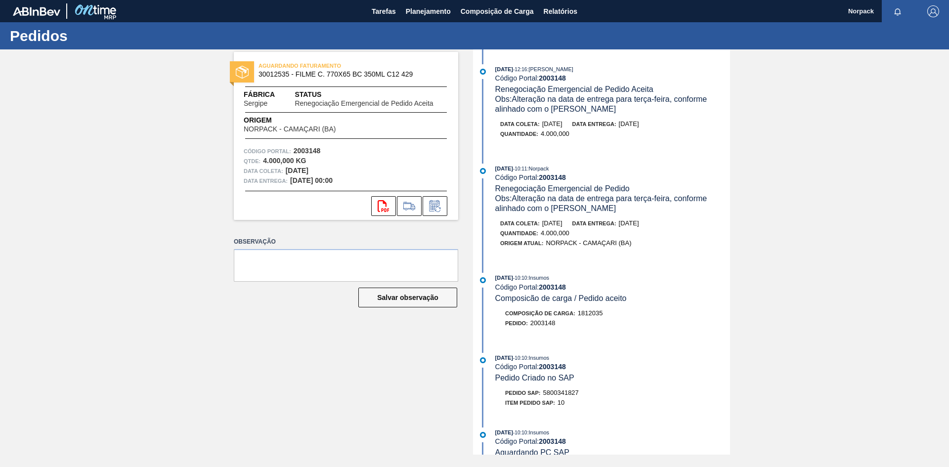
drag, startPoint x: 501, startPoint y: 87, endPoint x: 528, endPoint y: 89, distance: 26.3
click at [504, 87] on span "Renegociação Emergencial de Pedido Aceita" at bounding box center [575, 89] width 158 height 8
drag, startPoint x: 528, startPoint y: 89, endPoint x: 659, endPoint y: 111, distance: 132.9
click at [647, 105] on div "07/08/2025 - 12:16 : TOMAS SIMOES SILVA Código Portal: 2003148 Renegociação Eme…" at bounding box center [613, 89] width 235 height 50
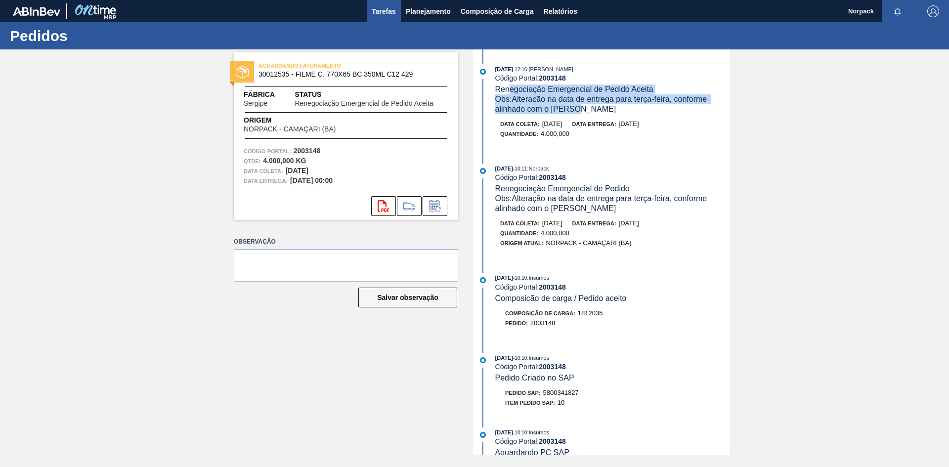
click at [378, 14] on span "Tarefas" at bounding box center [384, 11] width 24 height 12
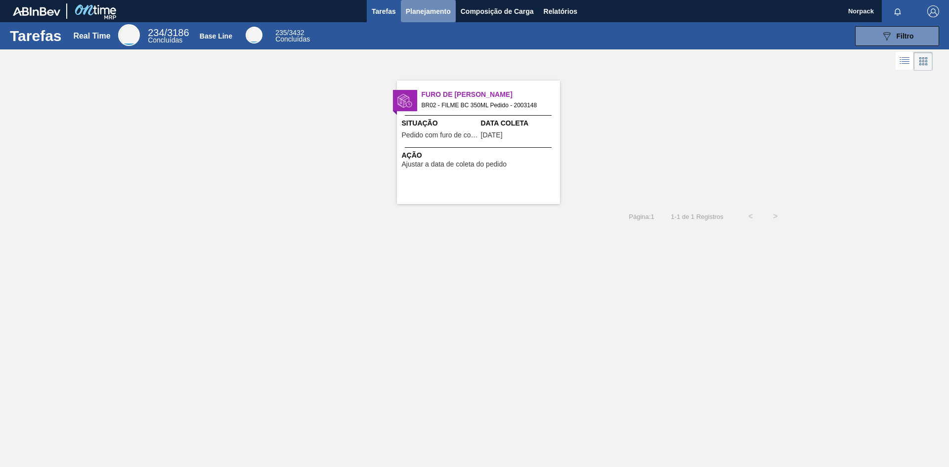
click at [422, 5] on span "Planejamento" at bounding box center [428, 11] width 45 height 12
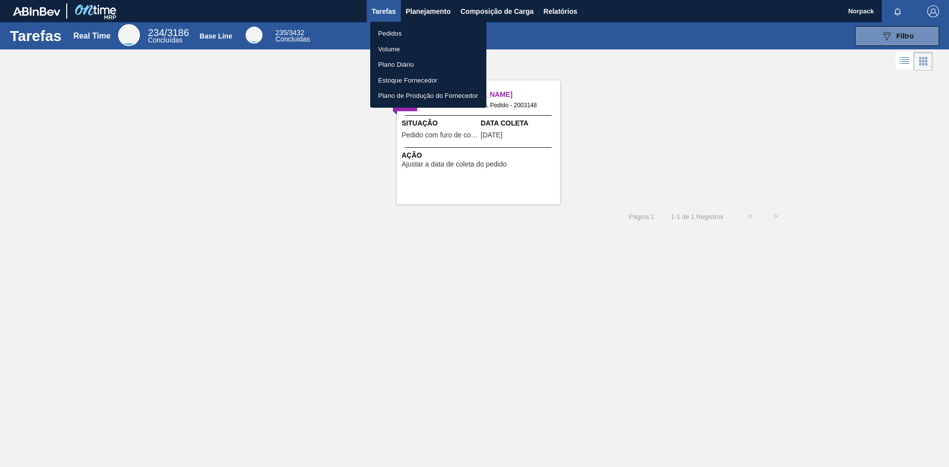
click at [403, 28] on li "Pedidos" at bounding box center [428, 34] width 116 height 16
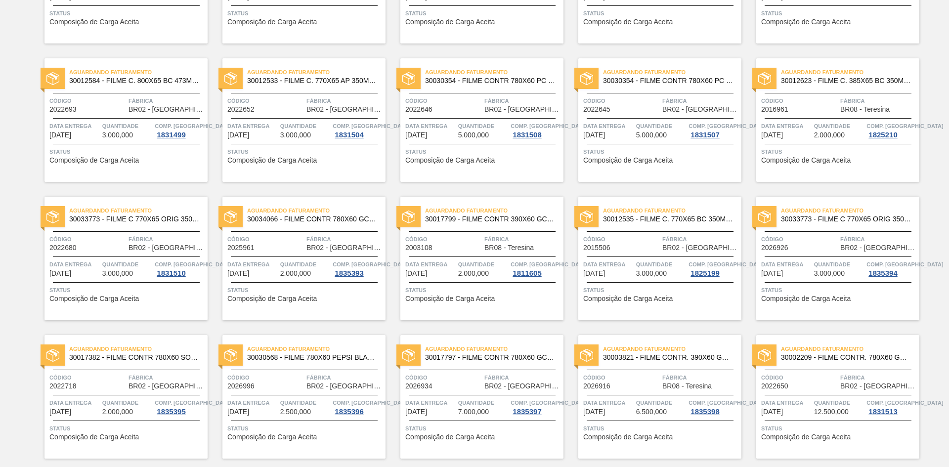
scroll to position [473, 0]
